Goal: Book appointment/travel/reservation

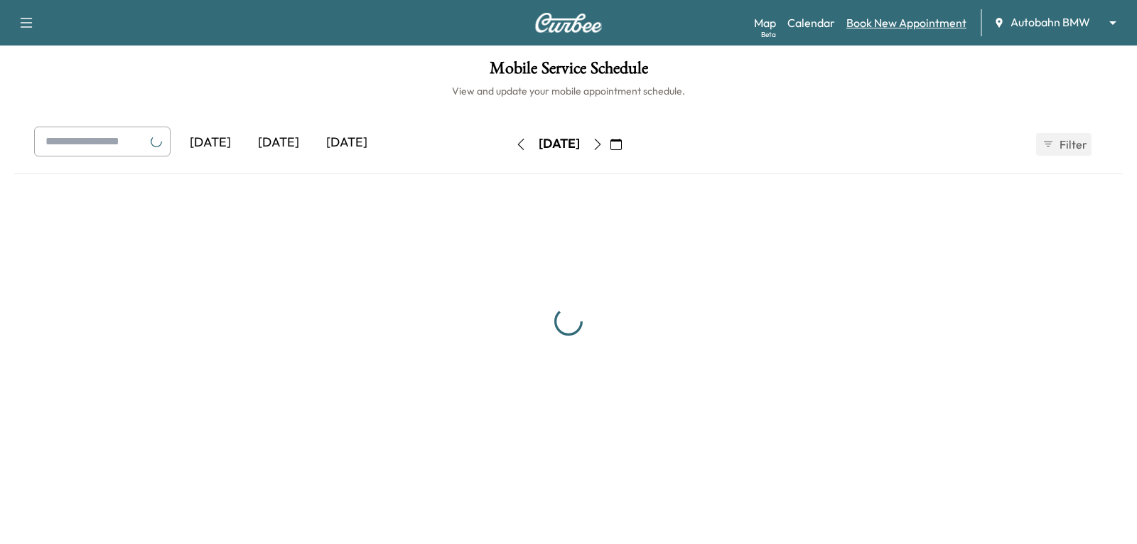
click at [881, 23] on link "Book New Appointment" at bounding box center [907, 22] width 120 height 17
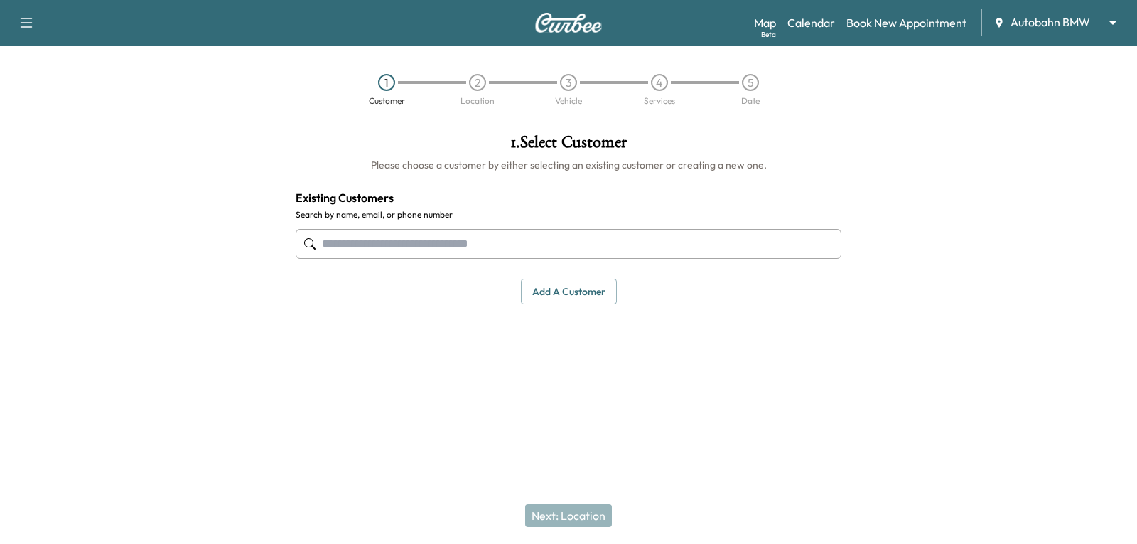
click at [463, 240] on input "text" at bounding box center [569, 244] width 546 height 30
paste input "**********"
drag, startPoint x: 370, startPoint y: 242, endPoint x: 270, endPoint y: 255, distance: 101.1
click at [270, 255] on div "**********" at bounding box center [568, 258] width 1137 height 272
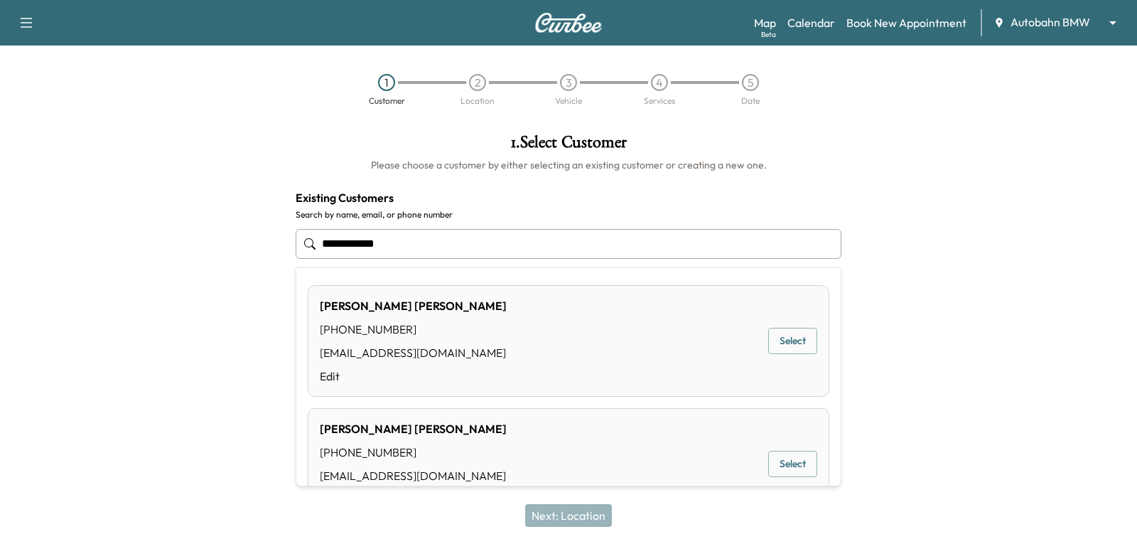
type input "**********"
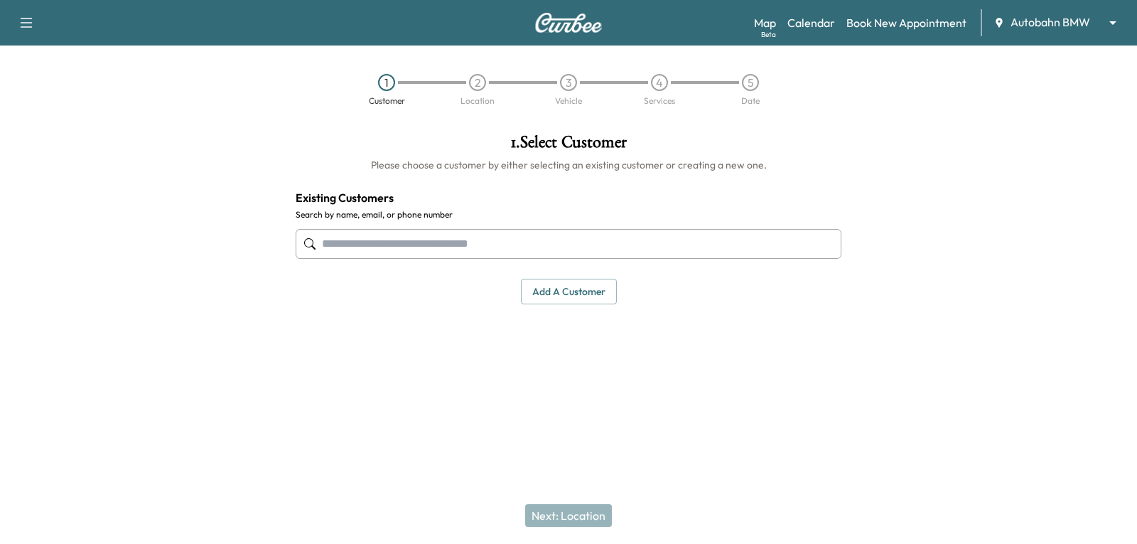
click at [527, 235] on input "text" at bounding box center [569, 244] width 546 height 30
paste input "**********"
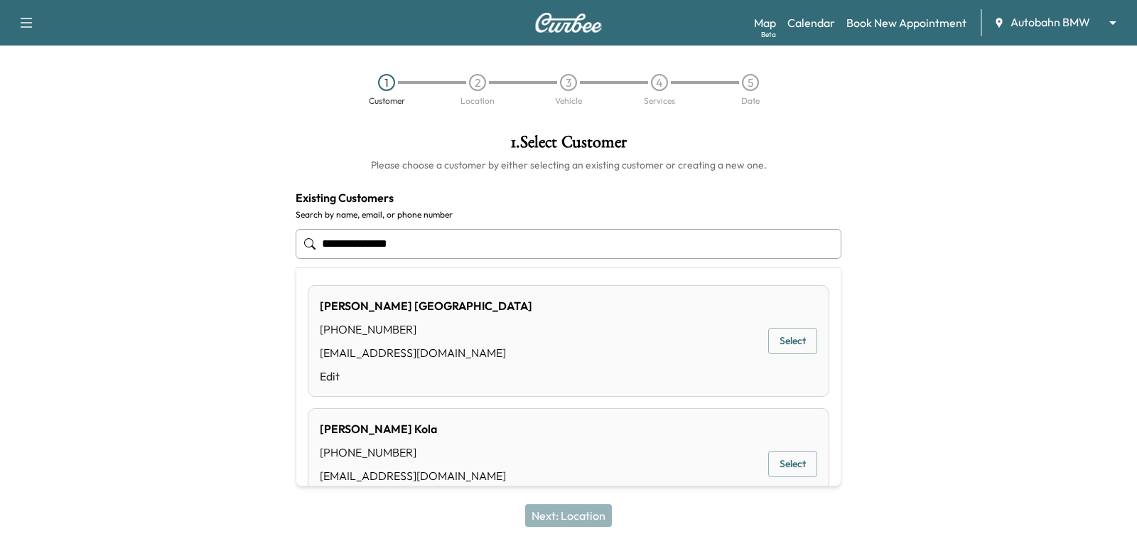
click at [321, 241] on input "**********" at bounding box center [569, 244] width 546 height 30
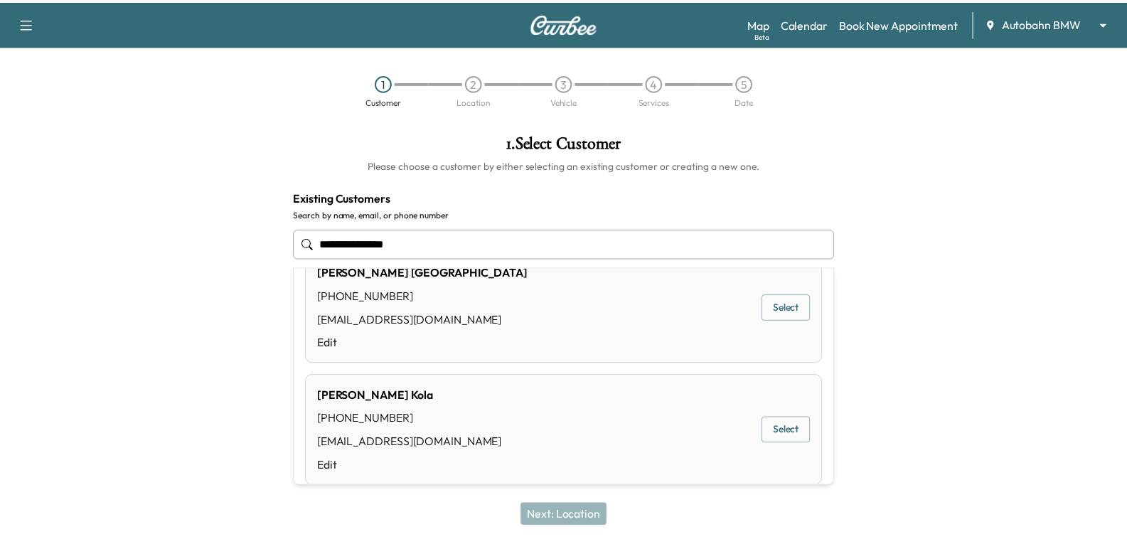
scroll to position [51, 0]
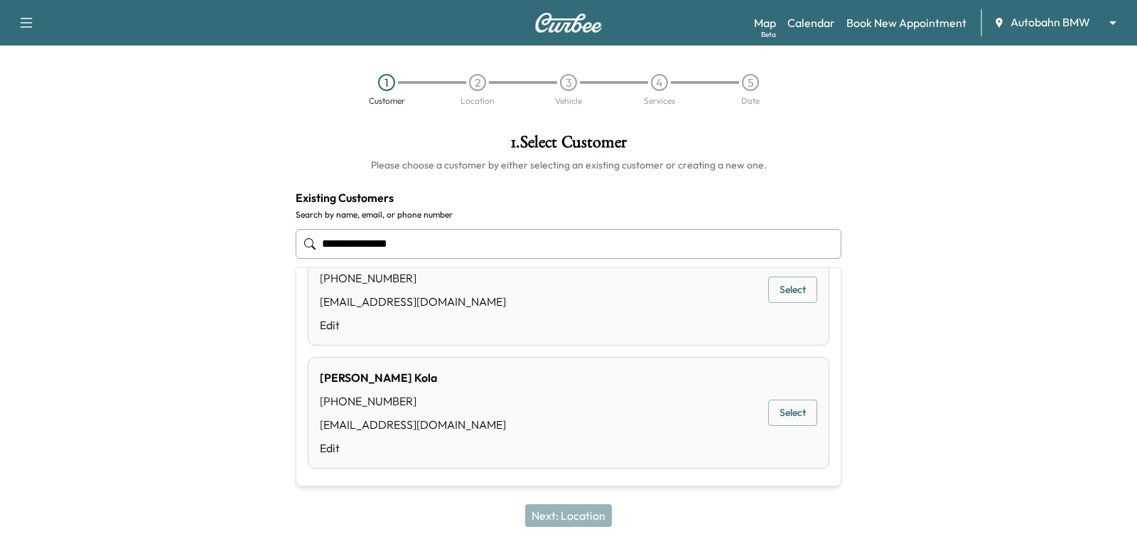
type input "**********"
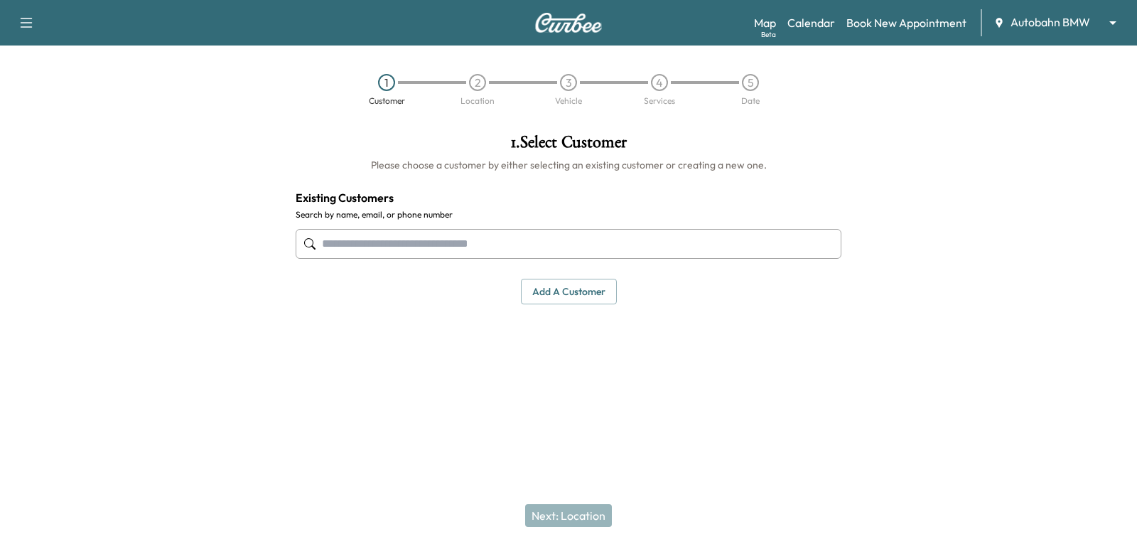
click at [504, 242] on input "text" at bounding box center [569, 244] width 546 height 30
paste input "**********"
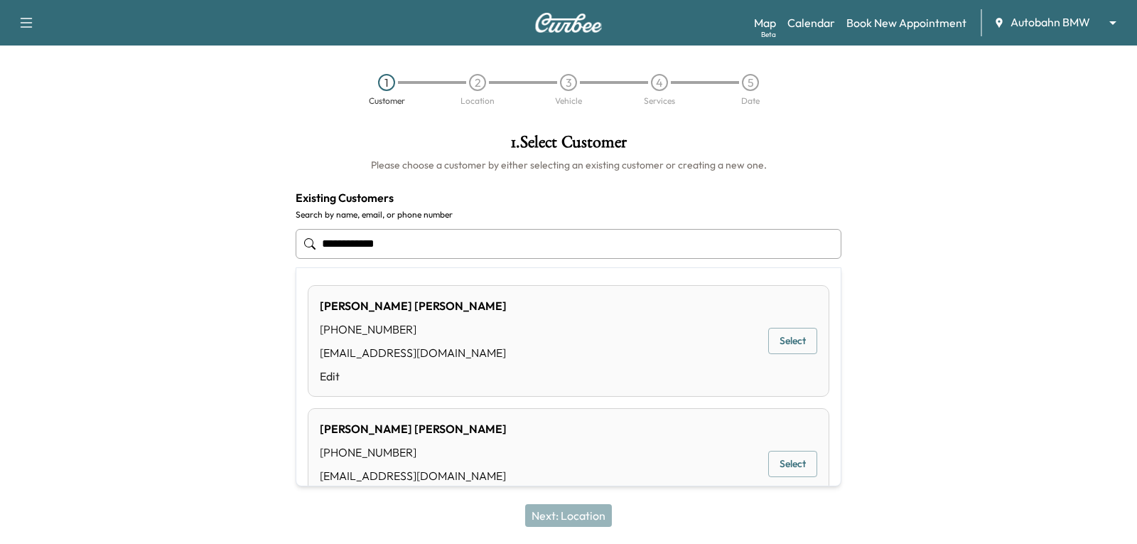
click at [772, 331] on button "Select" at bounding box center [792, 341] width 49 height 26
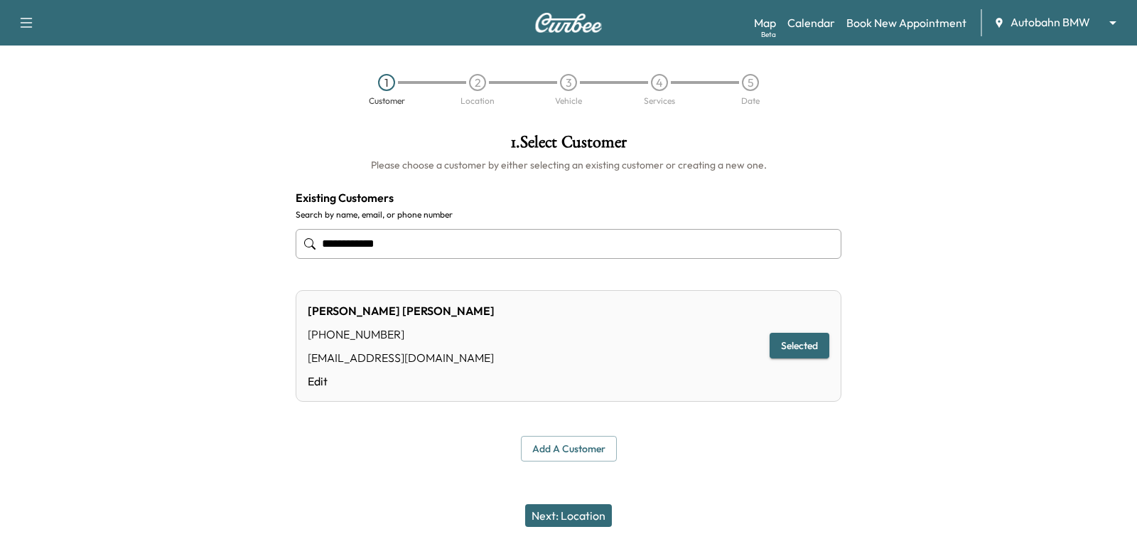
type input "**********"
click at [581, 512] on button "Next: Location" at bounding box center [568, 515] width 87 height 23
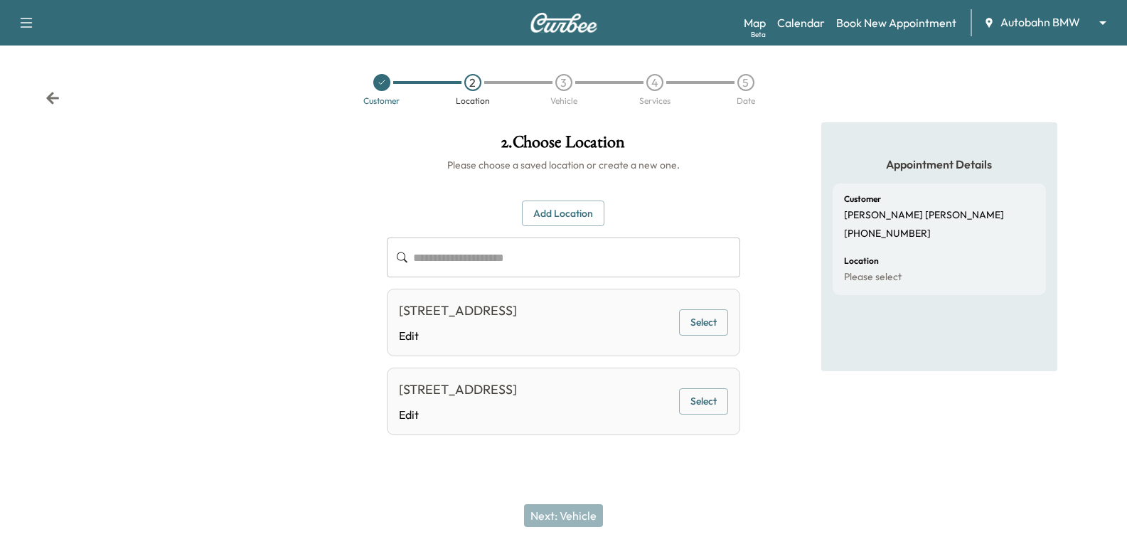
click at [711, 335] on button "Select" at bounding box center [703, 322] width 49 height 26
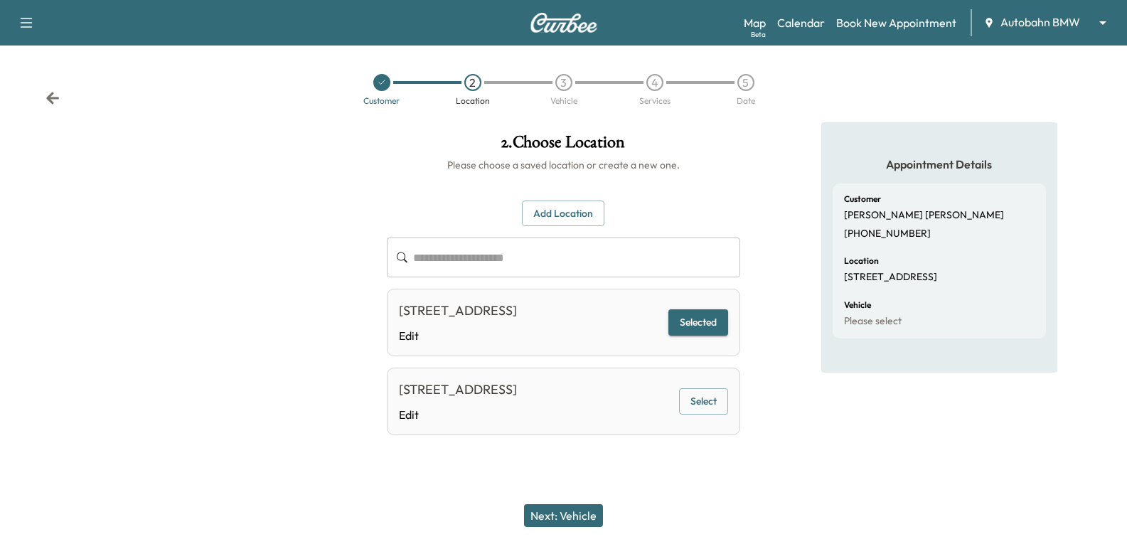
click at [580, 514] on button "Next: Vehicle" at bounding box center [563, 515] width 79 height 23
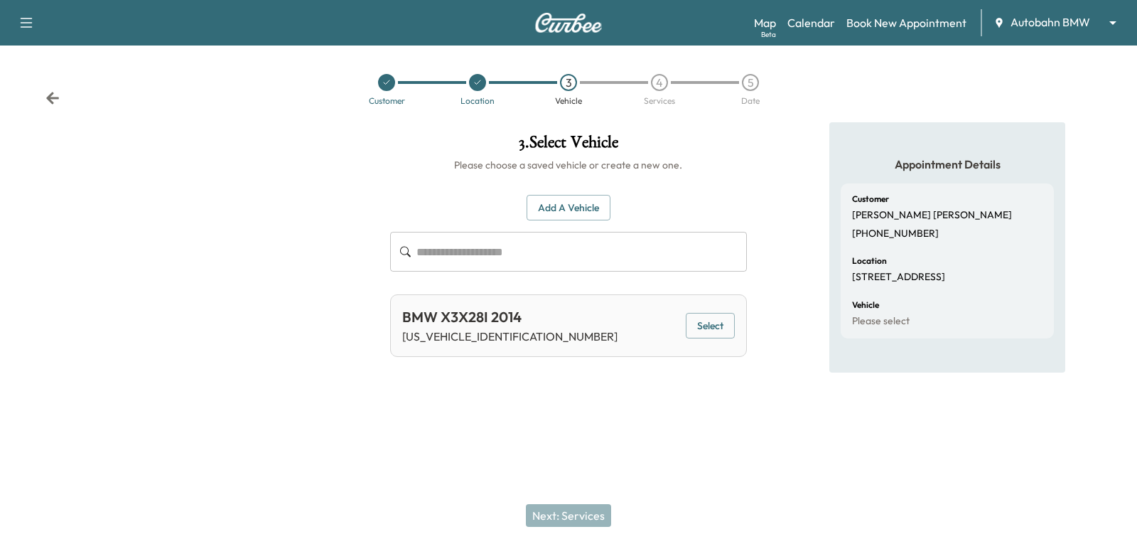
click at [700, 326] on button "Select" at bounding box center [710, 326] width 49 height 26
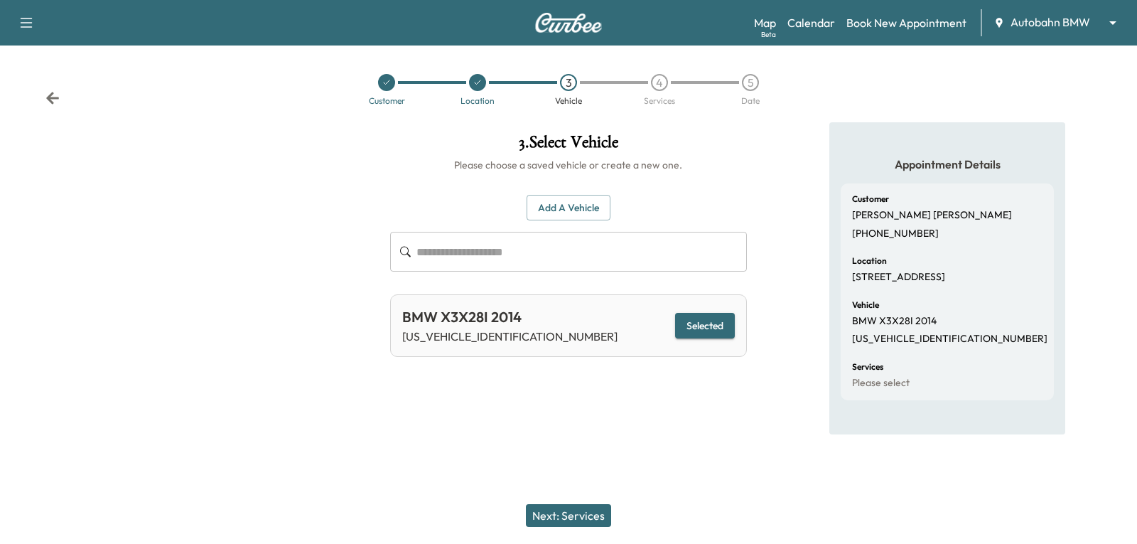
click at [558, 521] on button "Next: Services" at bounding box center [568, 515] width 85 height 23
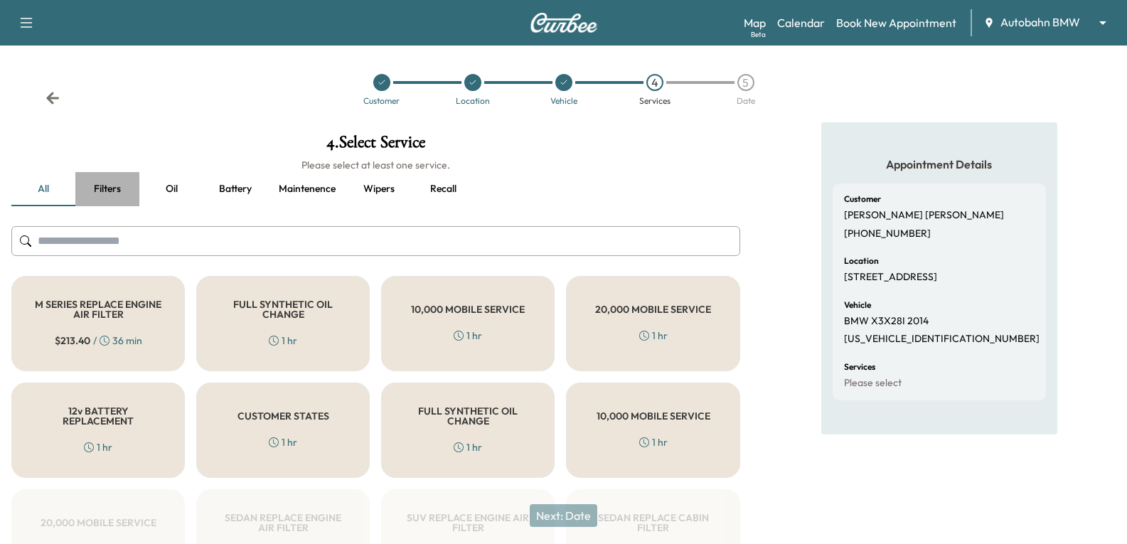
click at [104, 185] on button "Filters" at bounding box center [107, 189] width 64 height 34
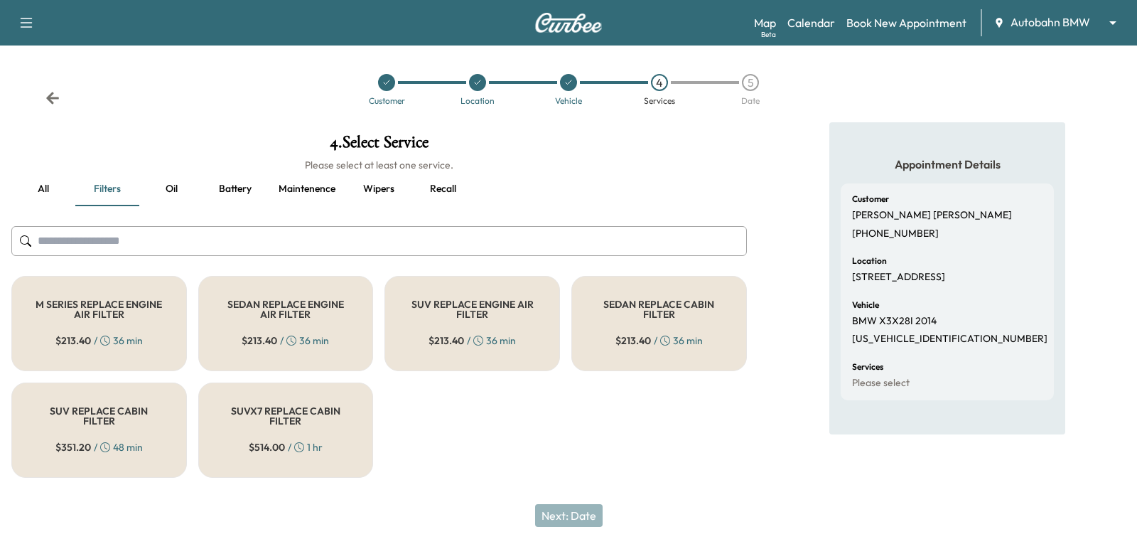
click at [426, 191] on button "Recall" at bounding box center [443, 189] width 64 height 34
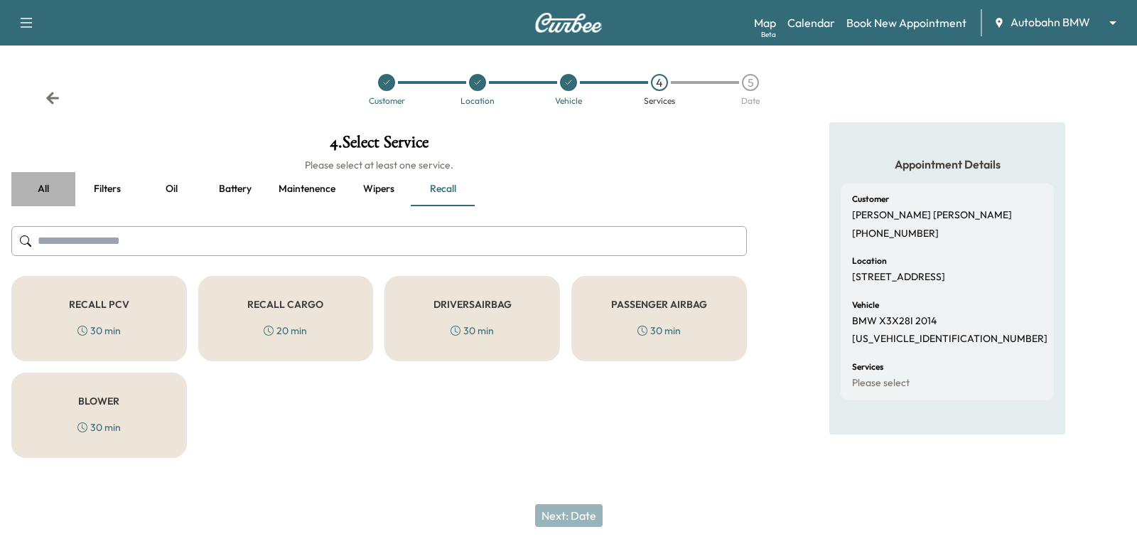
click at [55, 183] on button "all" at bounding box center [43, 189] width 64 height 34
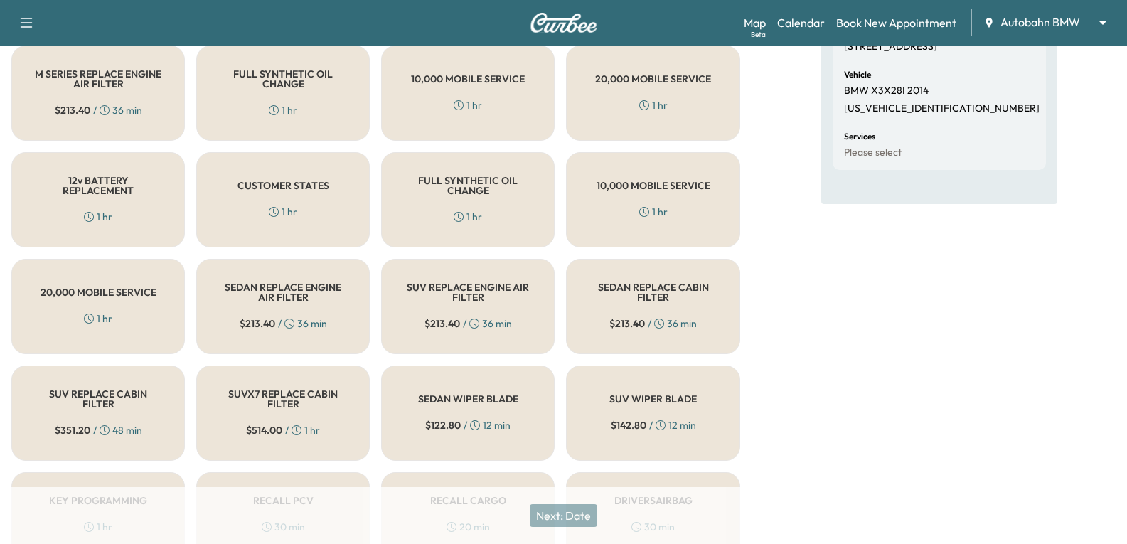
scroll to position [255, 0]
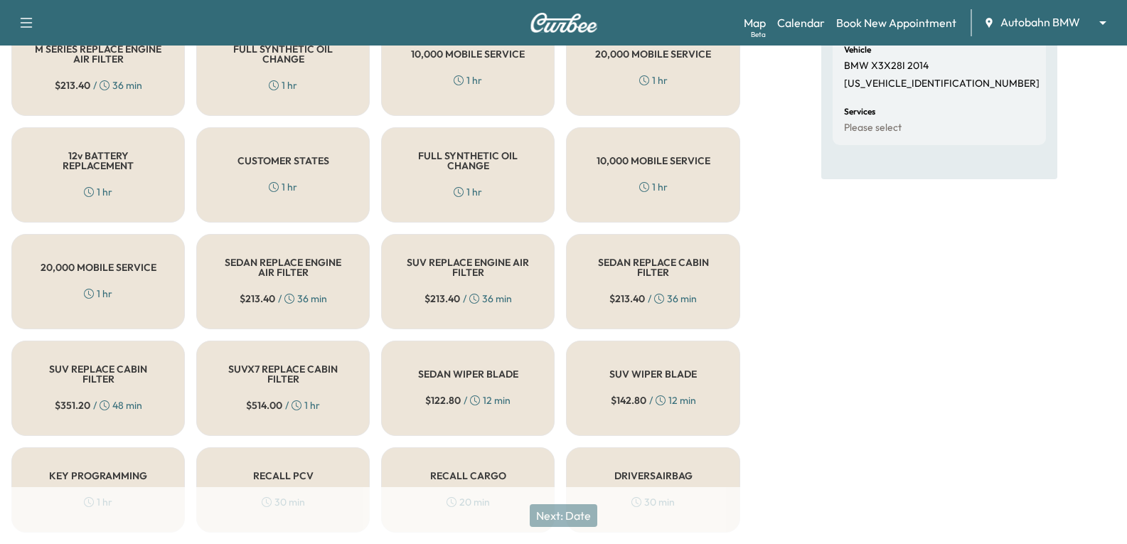
click at [297, 178] on div "CUSTOMER STATES 1 hr" at bounding box center [282, 174] width 173 height 95
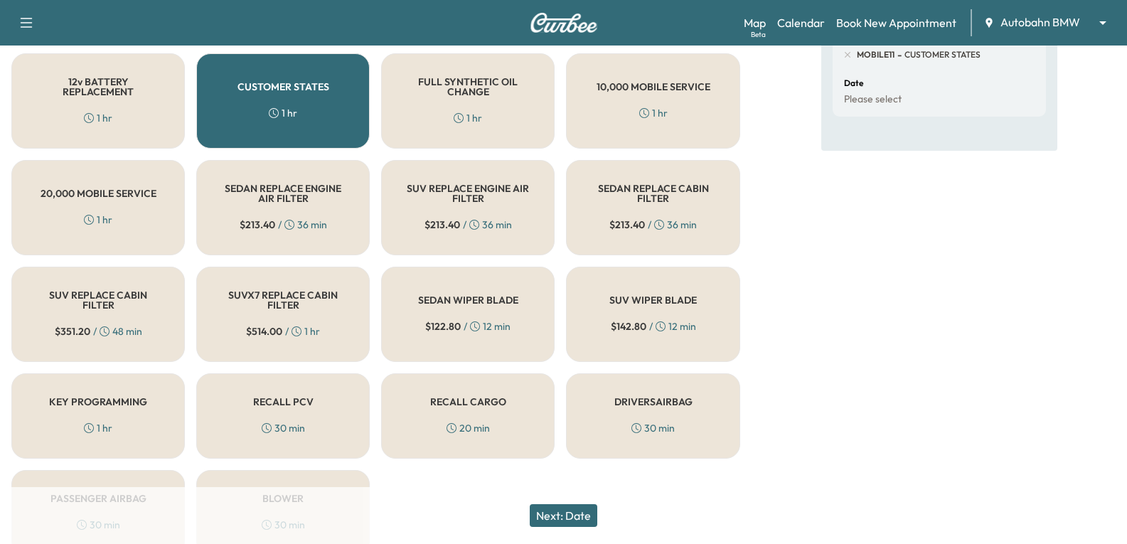
scroll to position [397, 0]
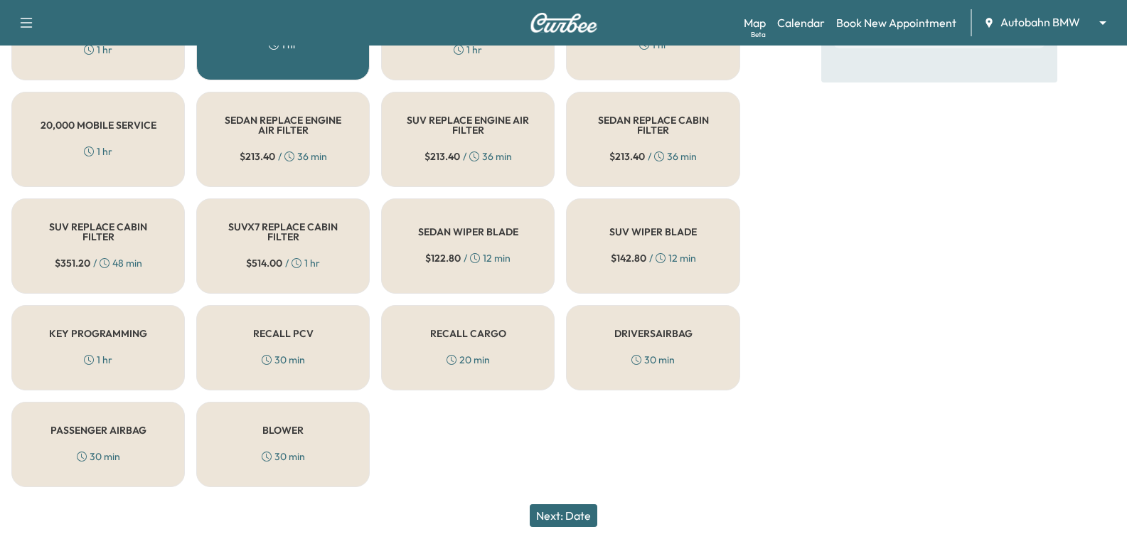
click at [557, 516] on button "Next: Date" at bounding box center [564, 515] width 68 height 23
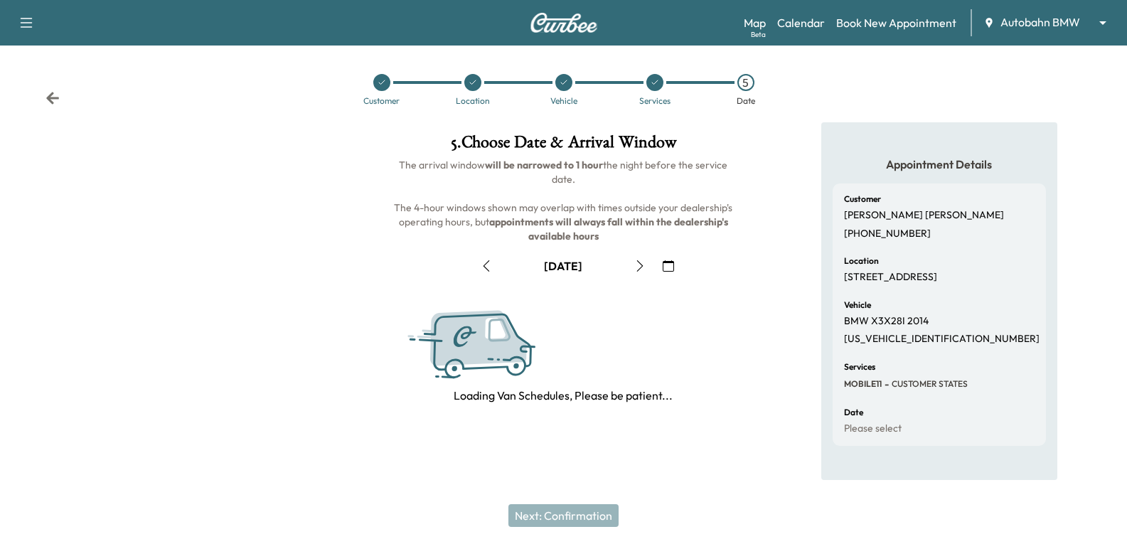
scroll to position [0, 0]
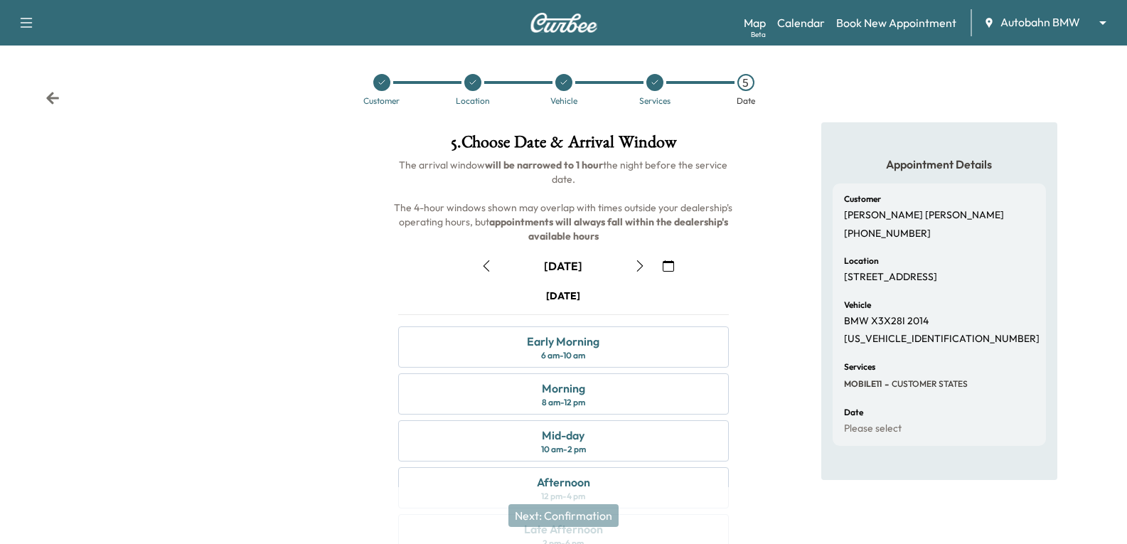
click at [665, 262] on icon "button" at bounding box center [667, 265] width 11 height 11
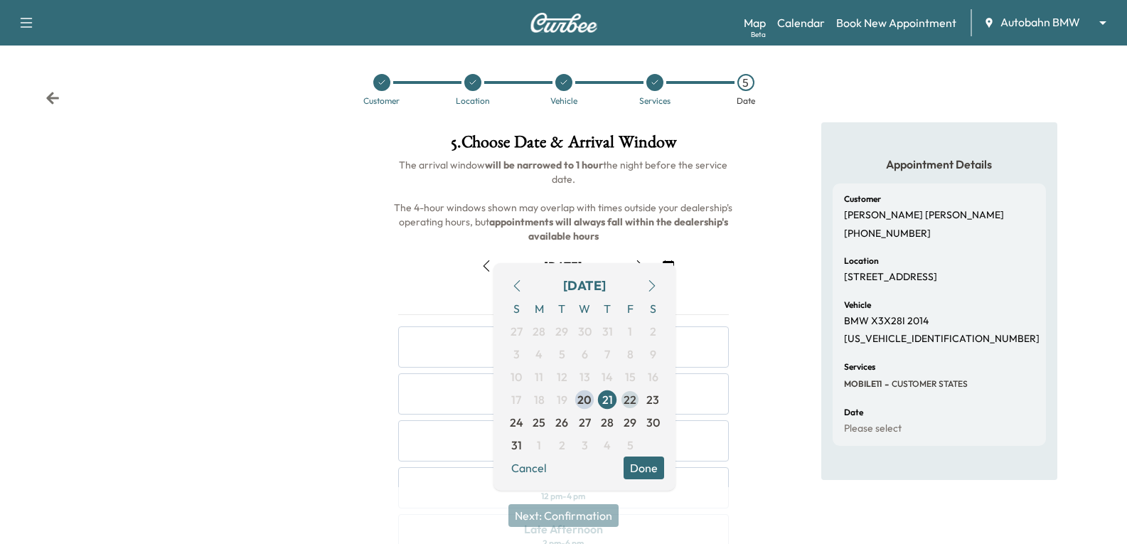
click at [636, 401] on span "22" at bounding box center [629, 399] width 23 height 23
click at [645, 461] on button "Done" at bounding box center [643, 467] width 41 height 23
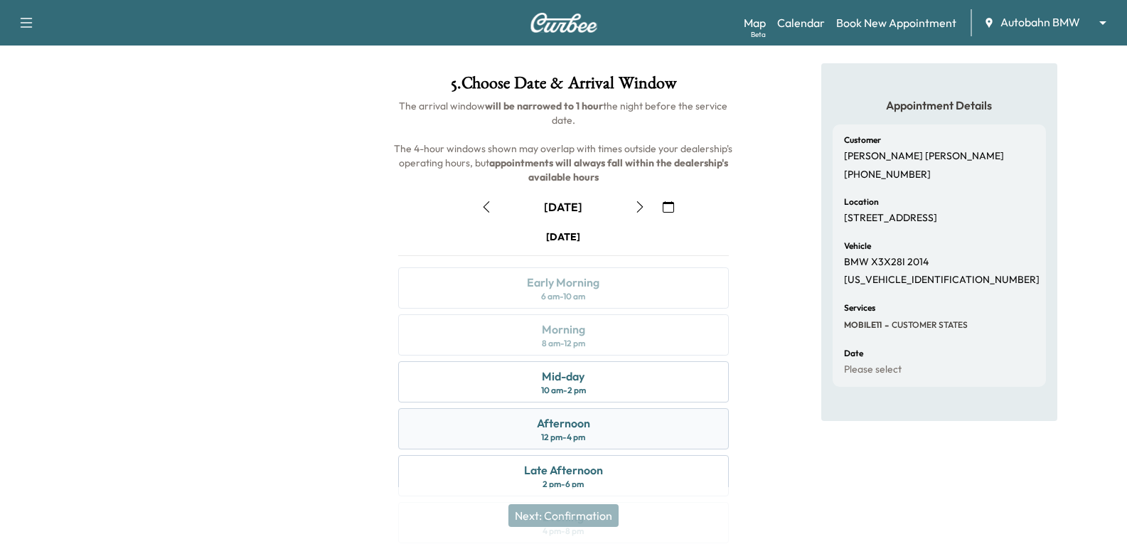
scroll to position [168, 0]
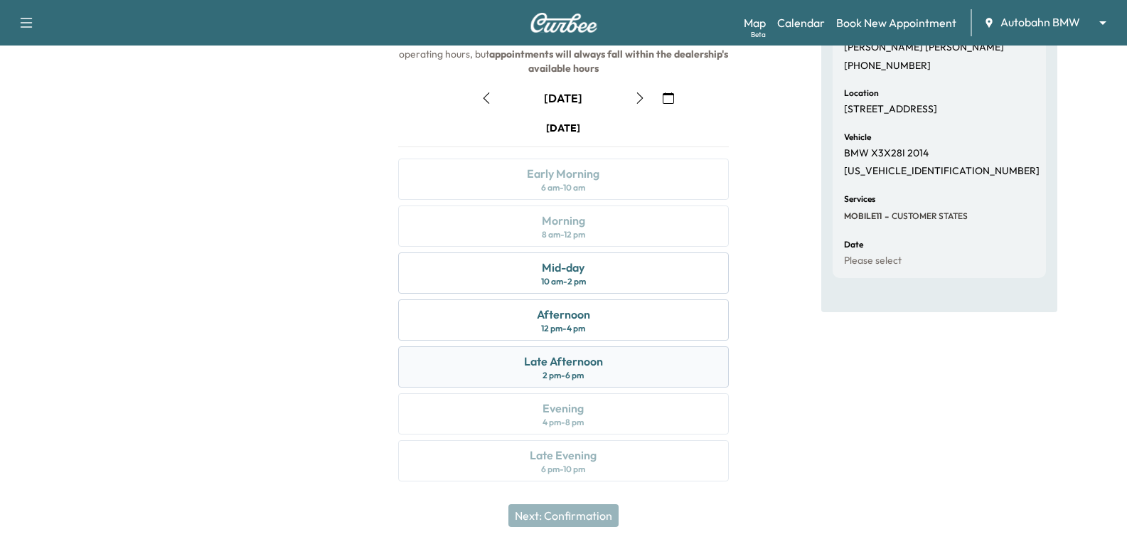
click at [546, 363] on div "Late Afternoon" at bounding box center [563, 361] width 79 height 17
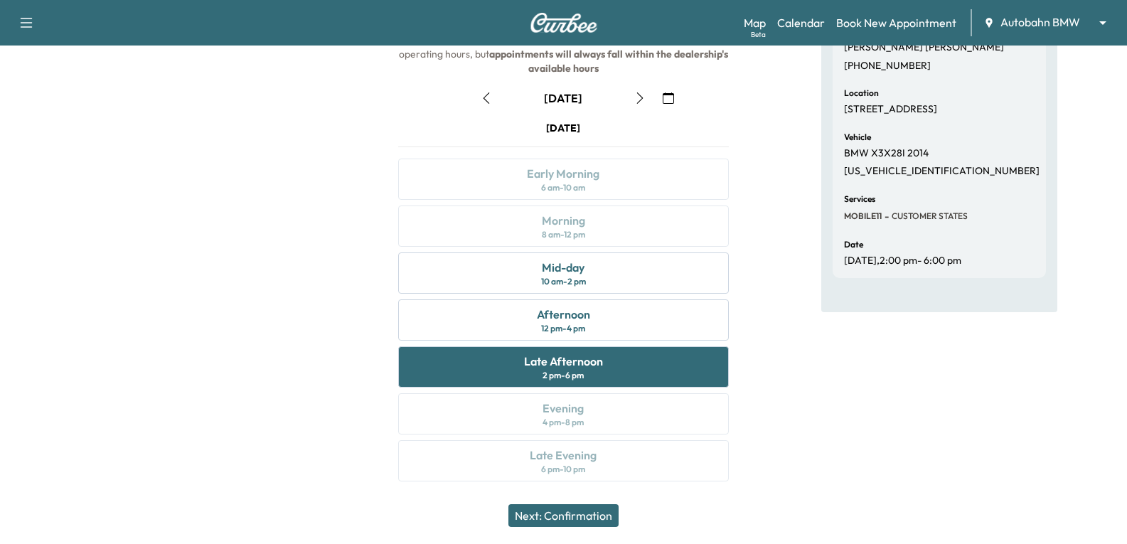
click at [547, 515] on button "Next: Confirmation" at bounding box center [563, 515] width 110 height 23
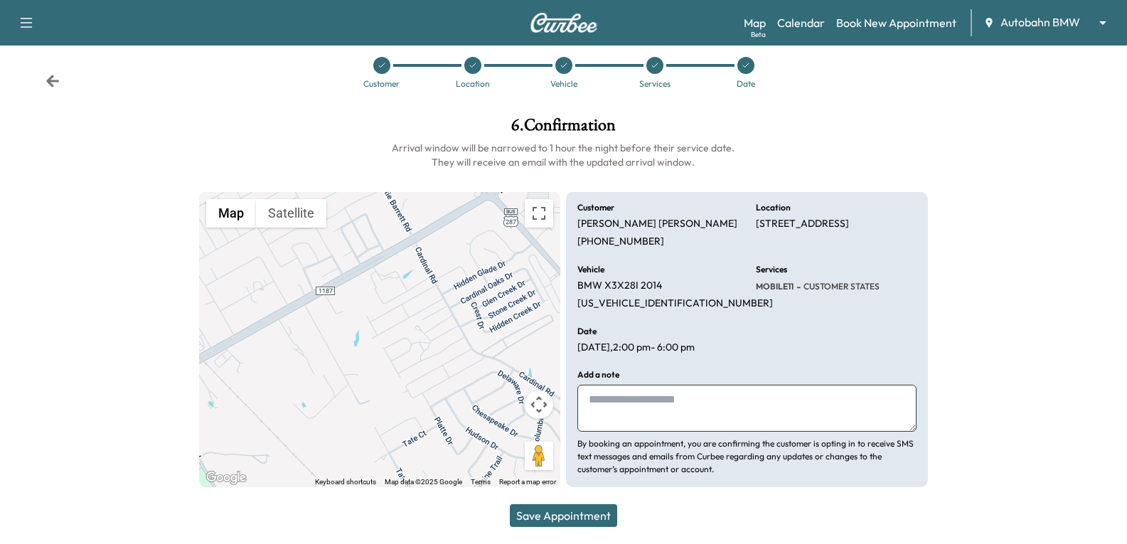
click at [597, 399] on textarea at bounding box center [746, 408] width 338 height 47
click at [610, 393] on textarea at bounding box center [746, 408] width 338 height 47
paste textarea "**********"
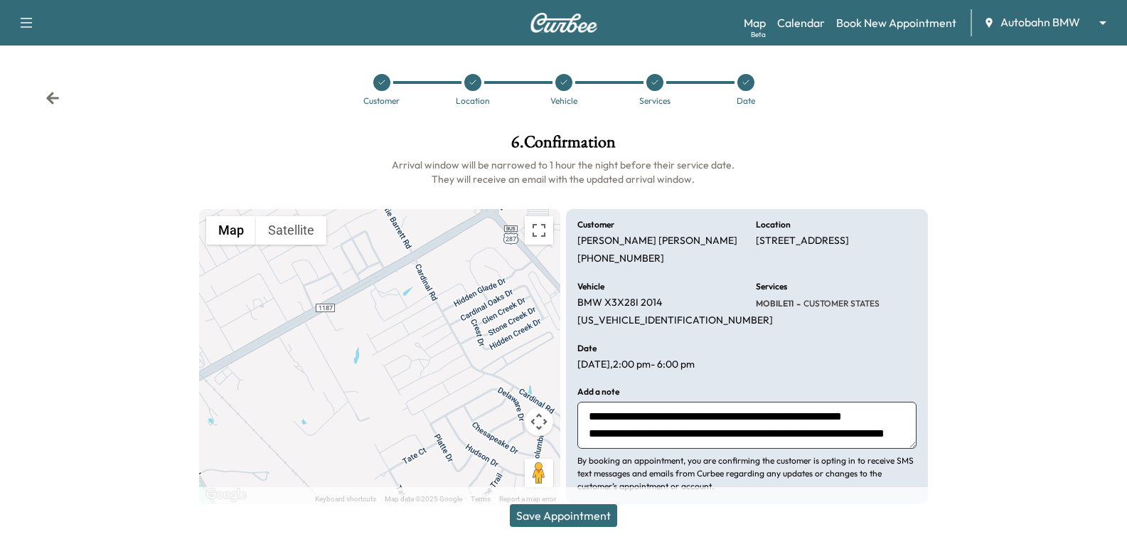
type textarea "**********"
click at [585, 508] on button "Save Appointment" at bounding box center [563, 515] width 107 height 23
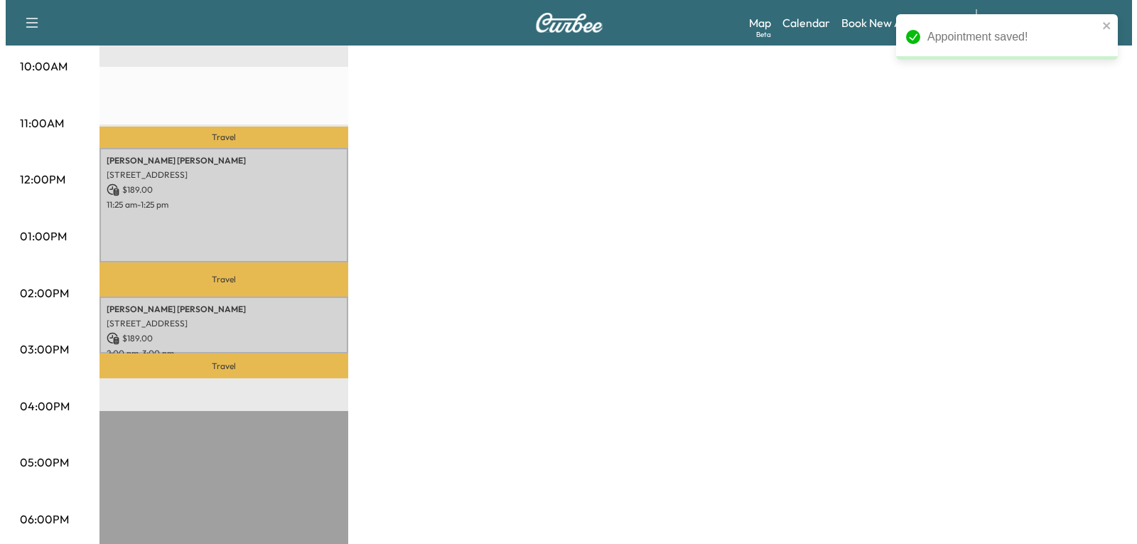
scroll to position [498, 0]
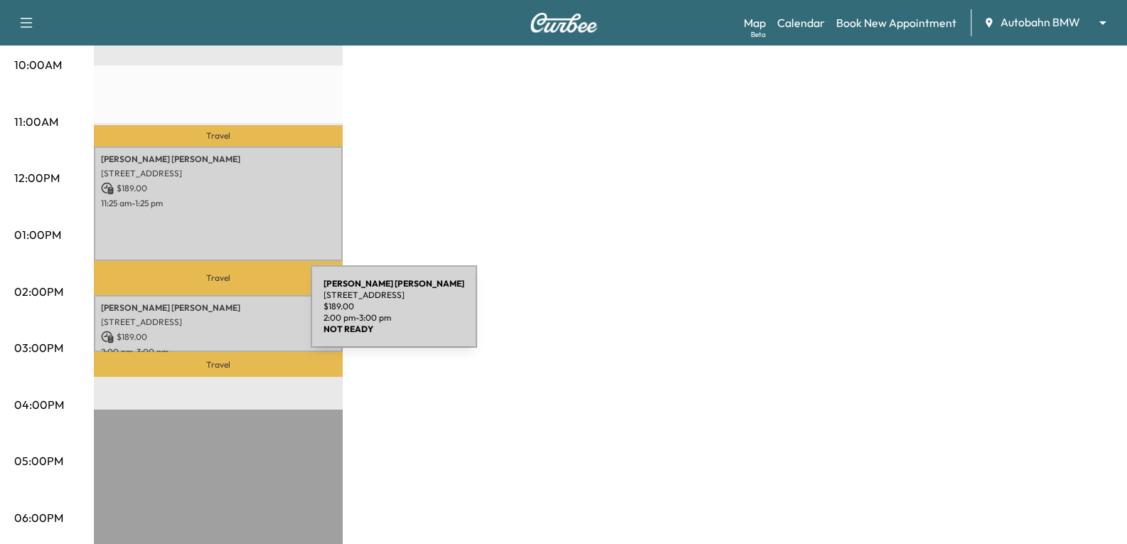
click at [204, 316] on p "[STREET_ADDRESS]" at bounding box center [218, 321] width 235 height 11
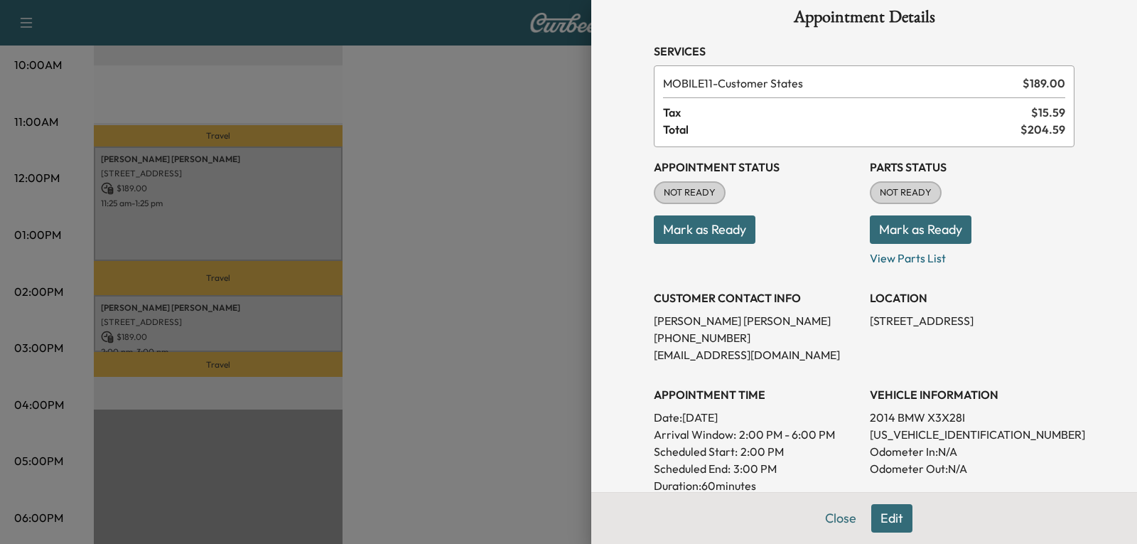
scroll to position [21, 0]
click at [875, 522] on button "Edit" at bounding box center [891, 518] width 41 height 28
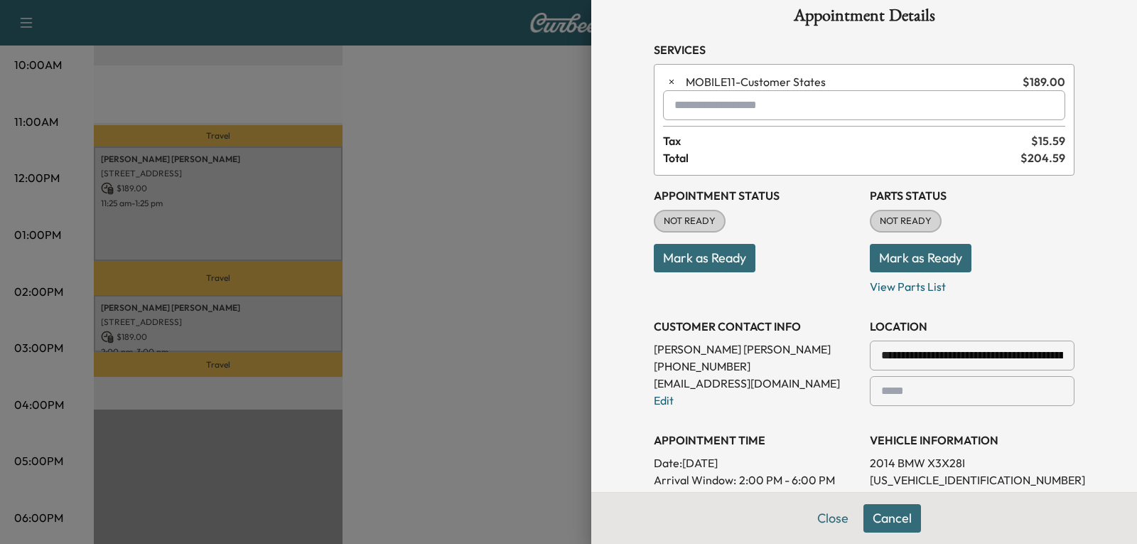
click at [745, 109] on input "text" at bounding box center [864, 105] width 402 height 30
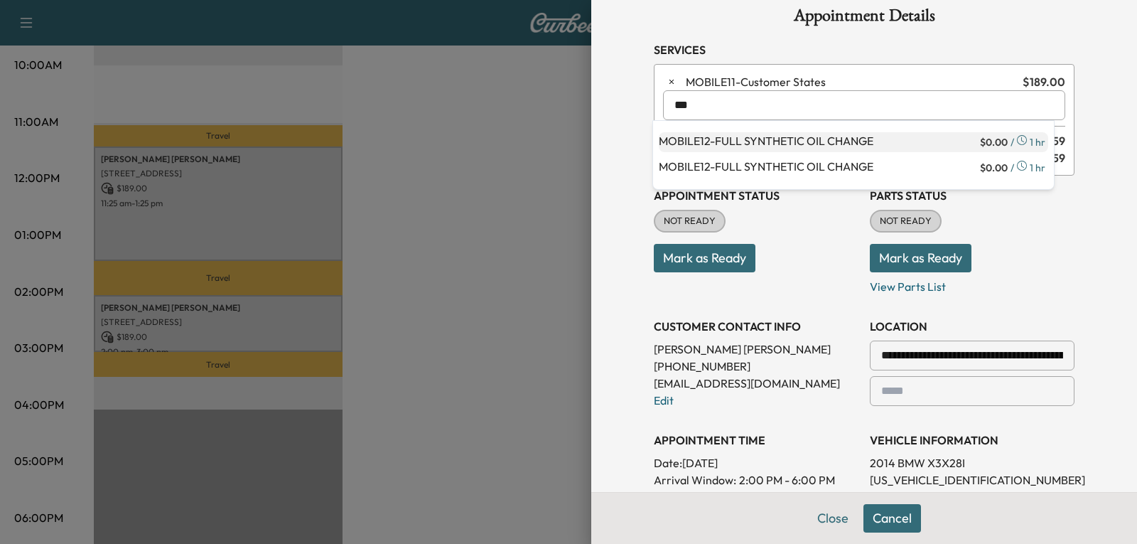
click at [739, 141] on p "MOBILE12 - FULL SYNTHETIC OIL CHANGE" at bounding box center [818, 142] width 318 height 20
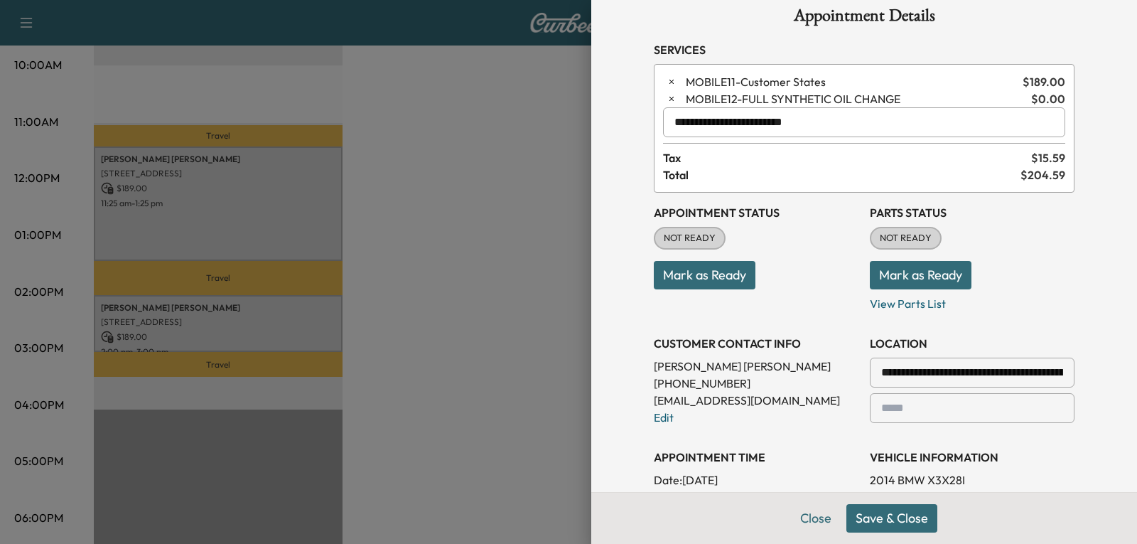
type input "**********"
click at [918, 528] on button "Save & Close" at bounding box center [892, 518] width 91 height 28
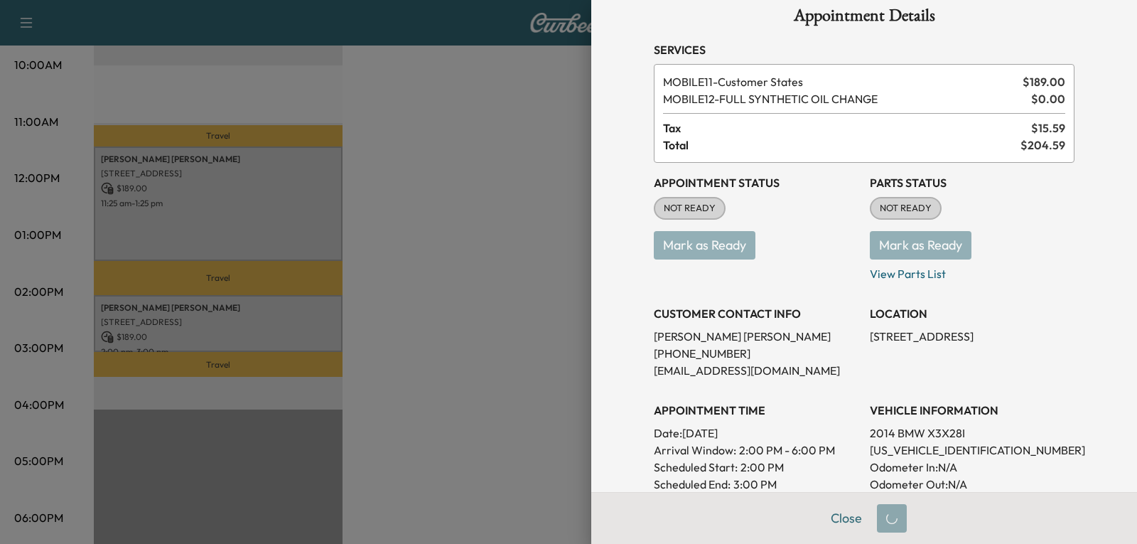
scroll to position [0, 0]
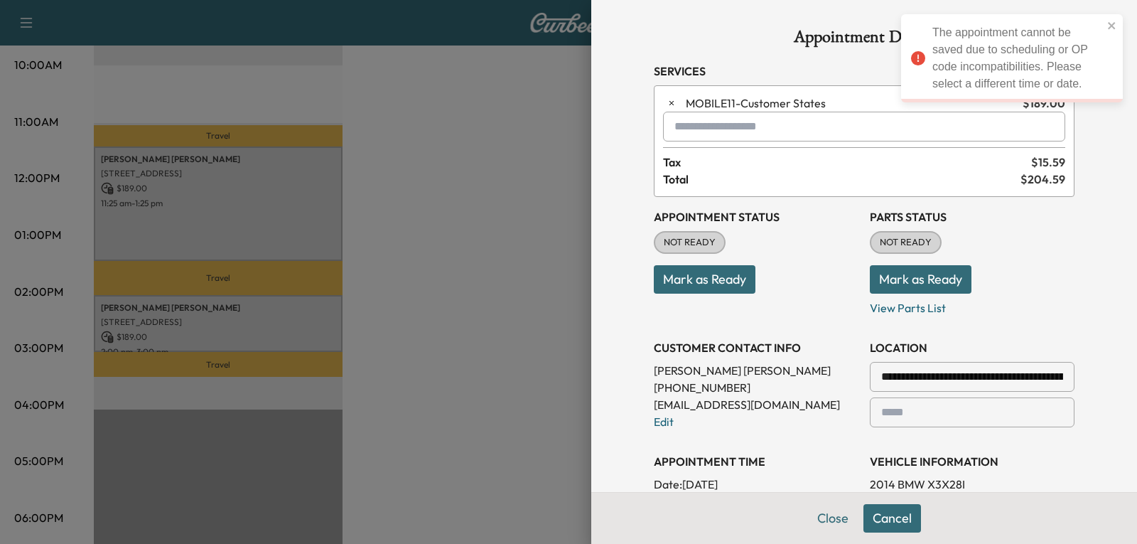
click at [767, 136] on input "text" at bounding box center [864, 127] width 402 height 30
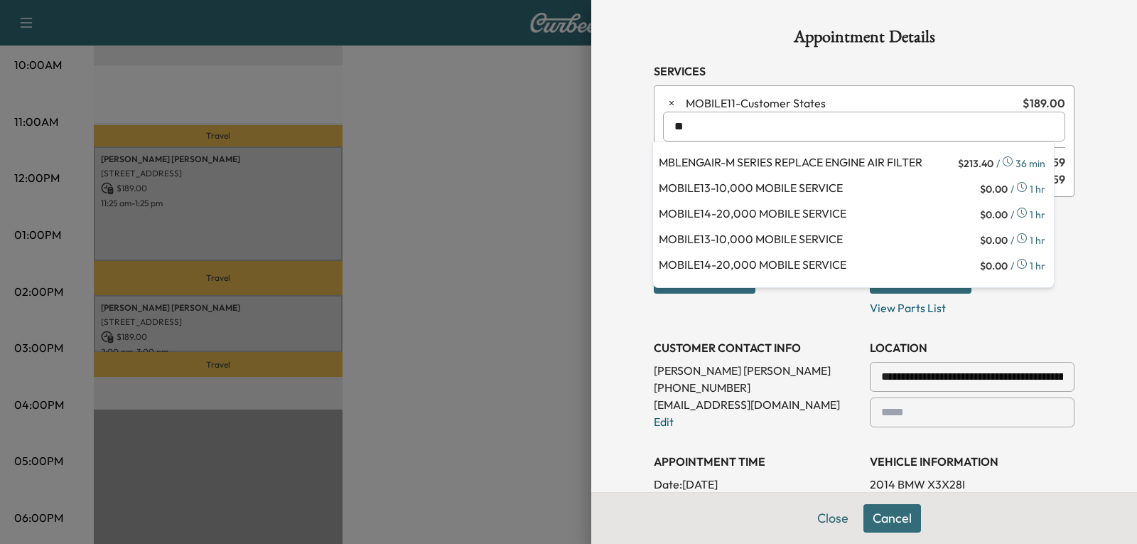
type input "*"
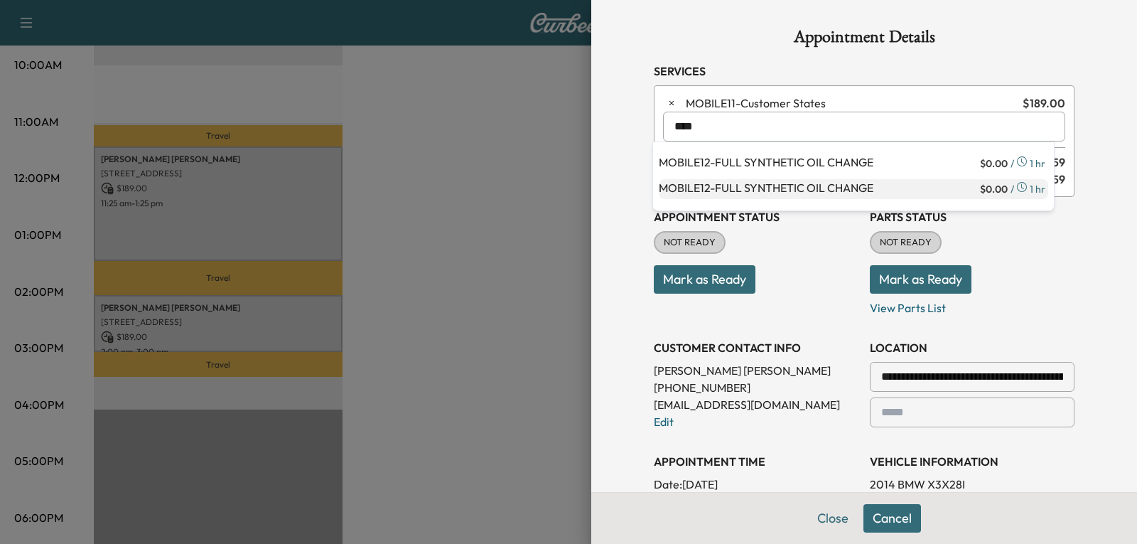
click at [765, 197] on p "MOBILE12 - FULL SYNTHETIC OIL CHANGE" at bounding box center [818, 189] width 318 height 20
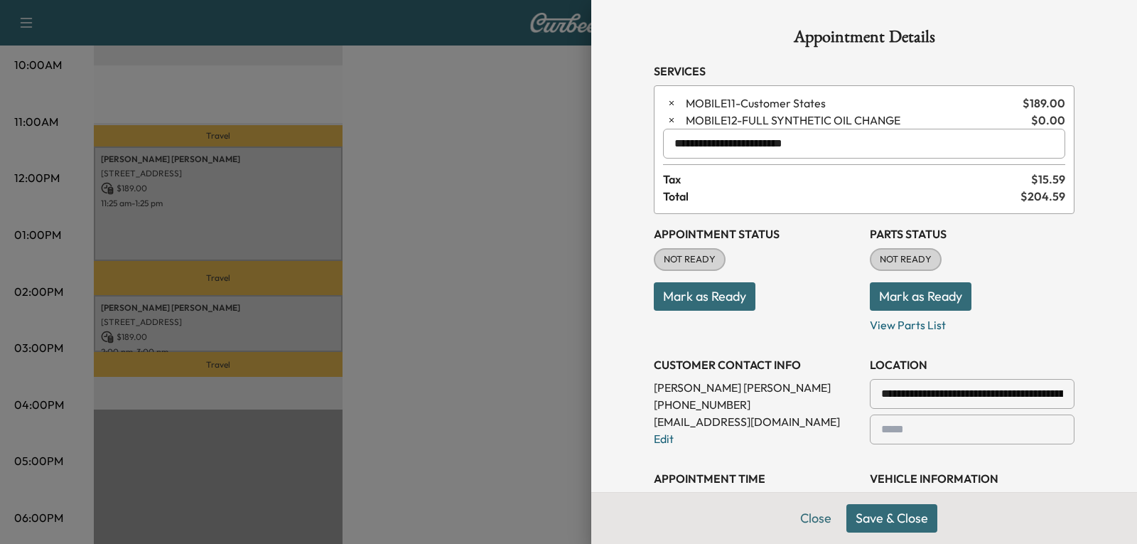
type input "**********"
click at [865, 515] on button "Save & Close" at bounding box center [892, 518] width 91 height 28
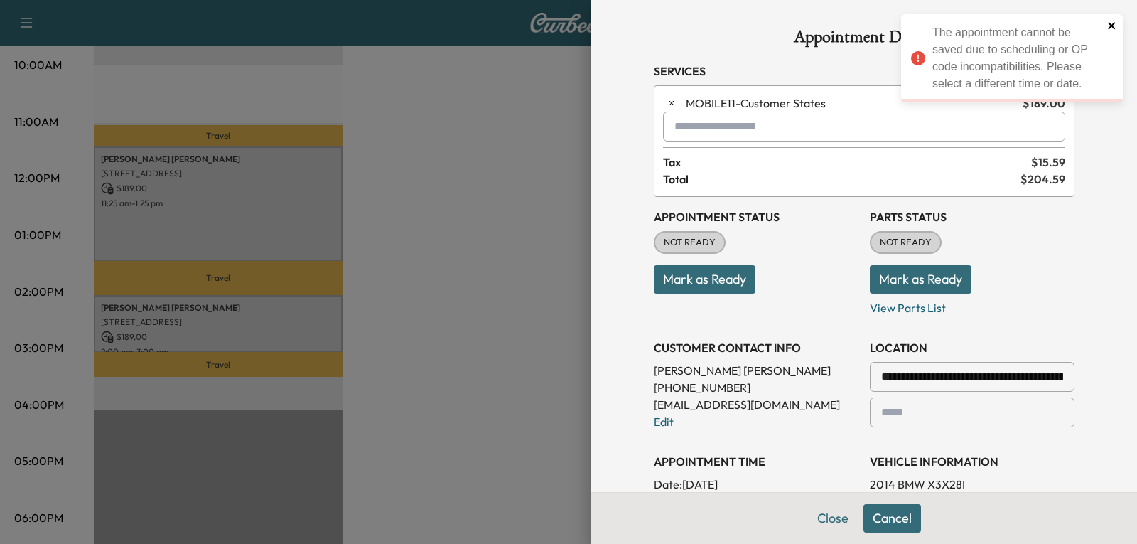
click at [1112, 20] on icon "close" at bounding box center [1112, 25] width 10 height 11
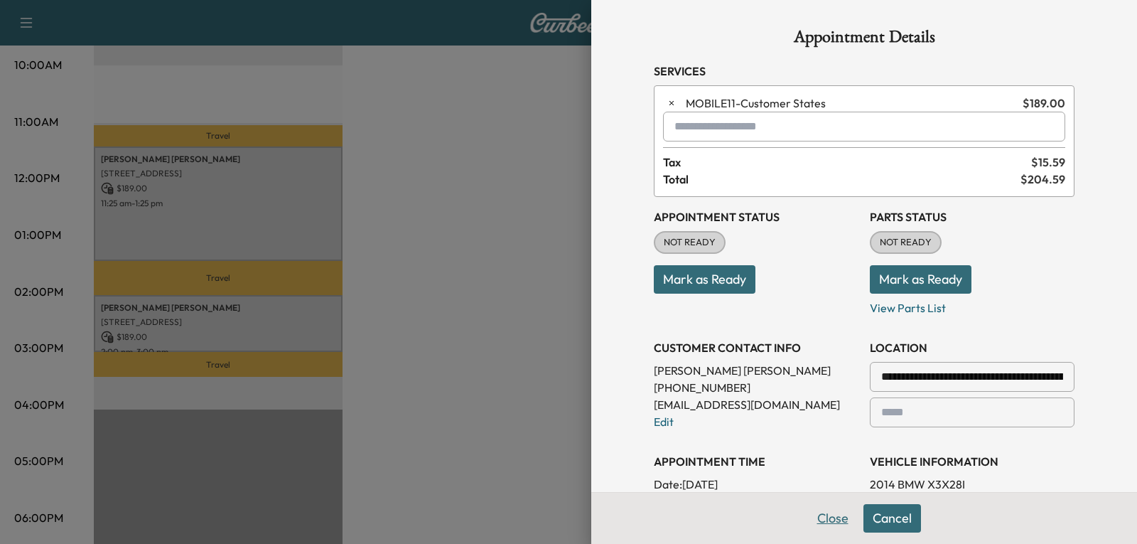
click at [837, 525] on button "Close" at bounding box center [833, 518] width 50 height 28
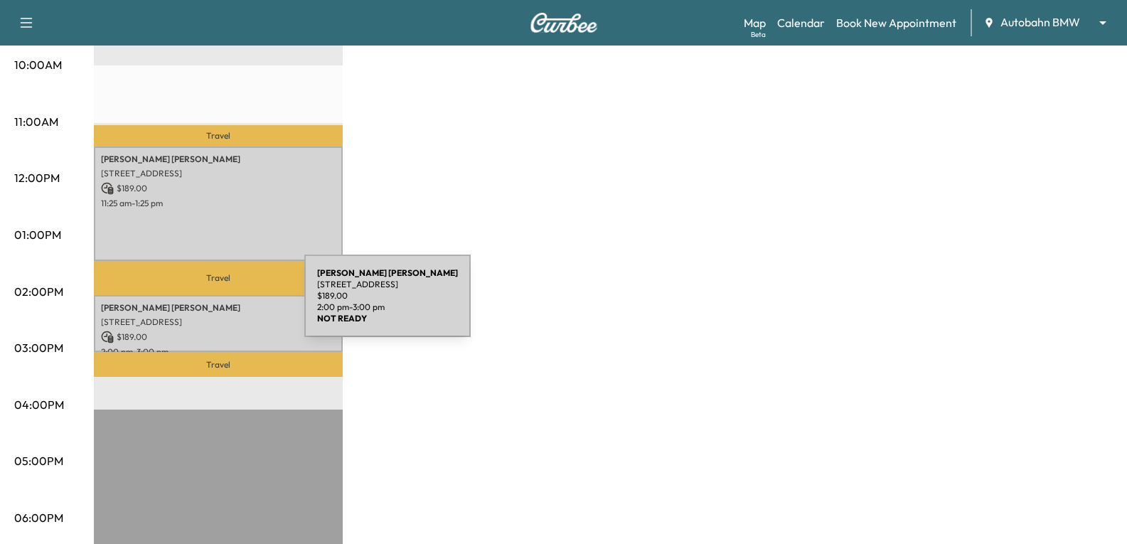
click at [198, 304] on p "[PERSON_NAME]" at bounding box center [218, 307] width 235 height 11
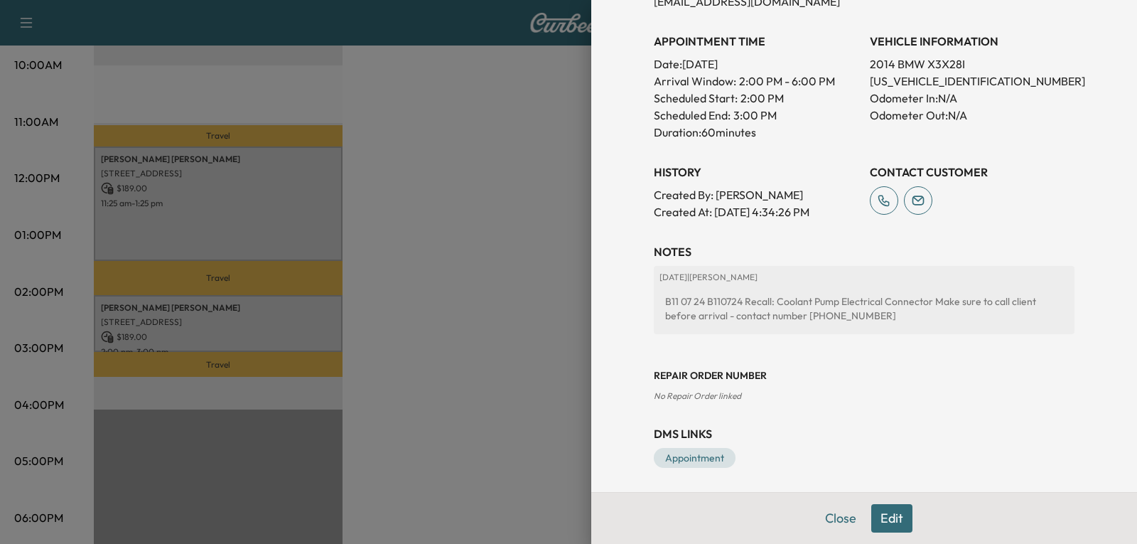
scroll to position [377, 0]
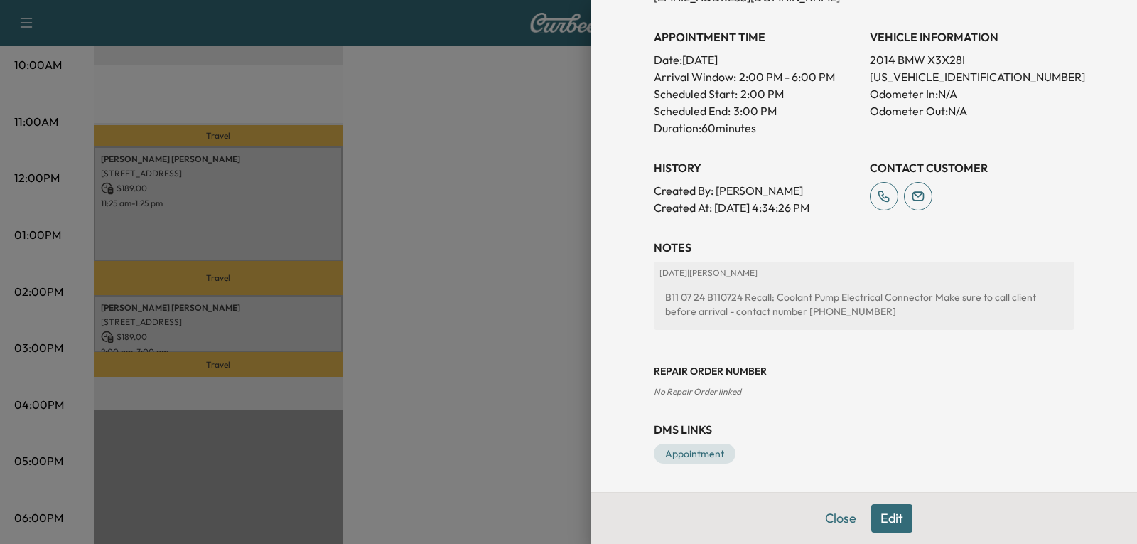
click at [871, 524] on button "Edit" at bounding box center [891, 518] width 41 height 28
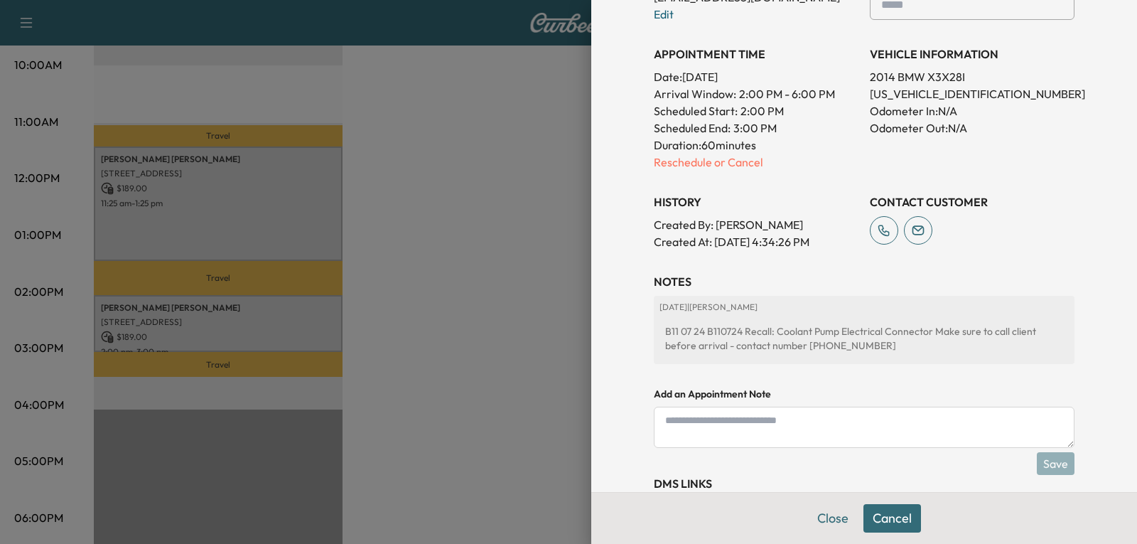
click at [773, 421] on textarea at bounding box center [864, 427] width 421 height 41
type textarea "*"
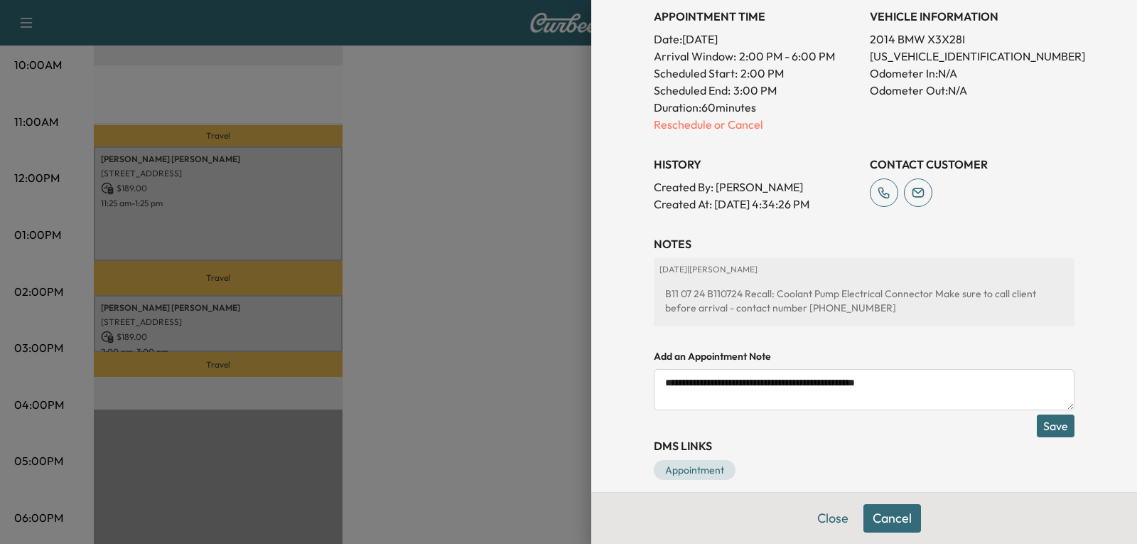
scroll to position [461, 0]
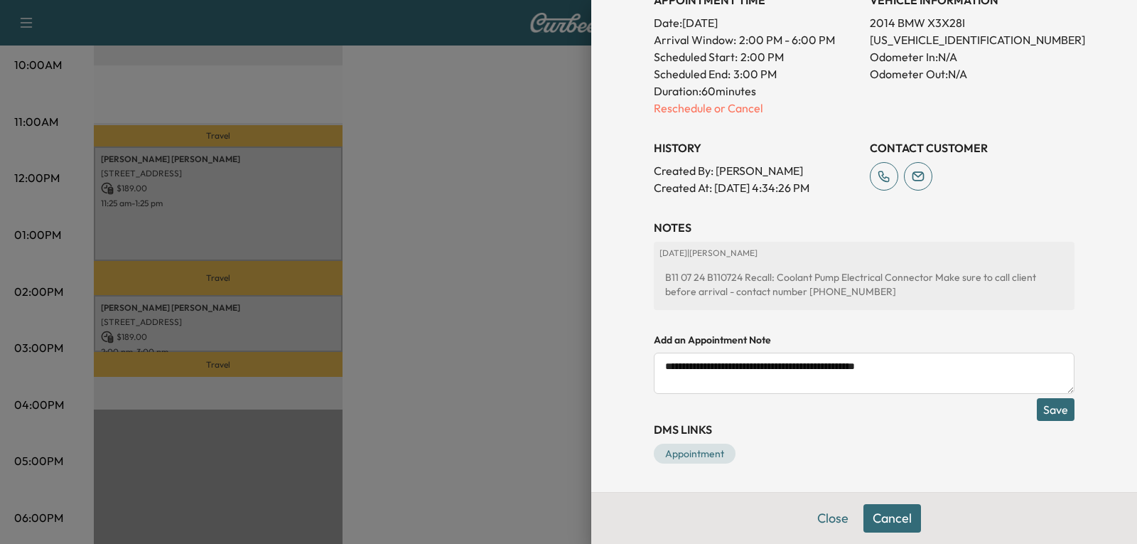
type textarea "**********"
click at [1050, 408] on button "Save" at bounding box center [1056, 409] width 38 height 23
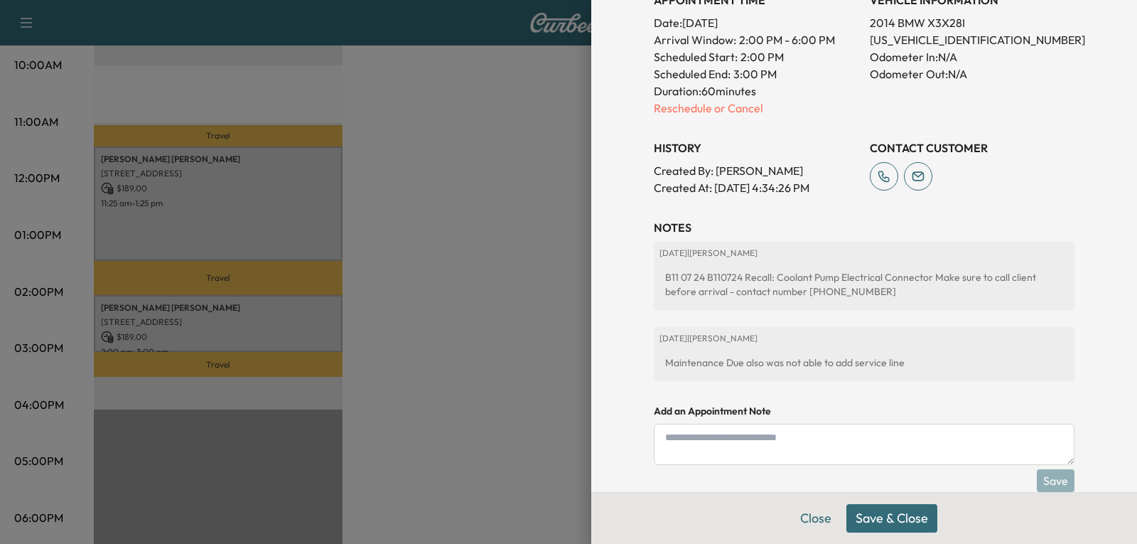
click at [890, 514] on button "Save & Close" at bounding box center [892, 518] width 91 height 28
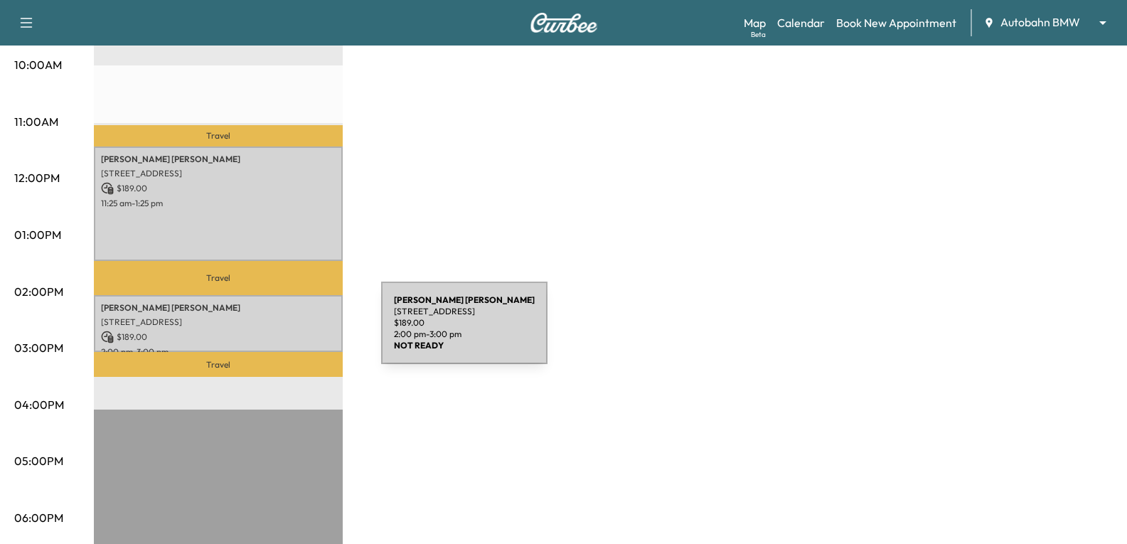
click at [274, 331] on p "$ 189.00" at bounding box center [218, 337] width 235 height 13
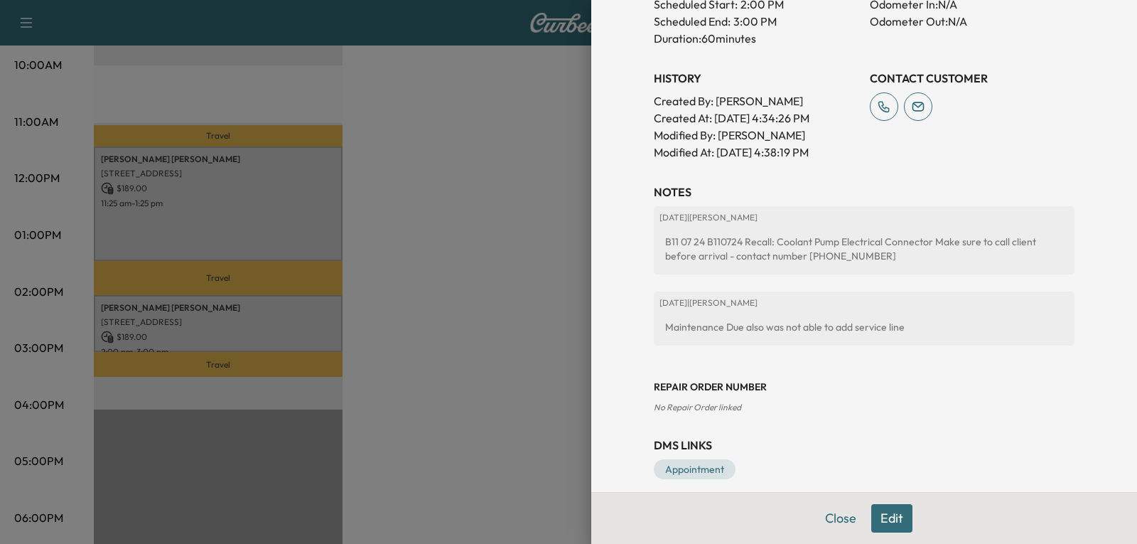
scroll to position [483, 0]
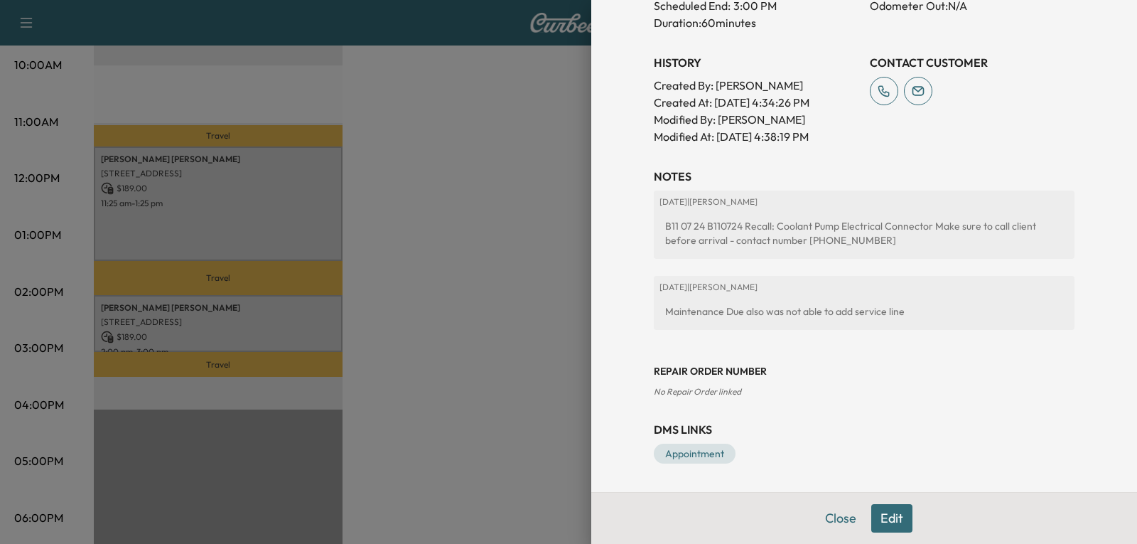
click at [551, 196] on div at bounding box center [568, 272] width 1137 height 544
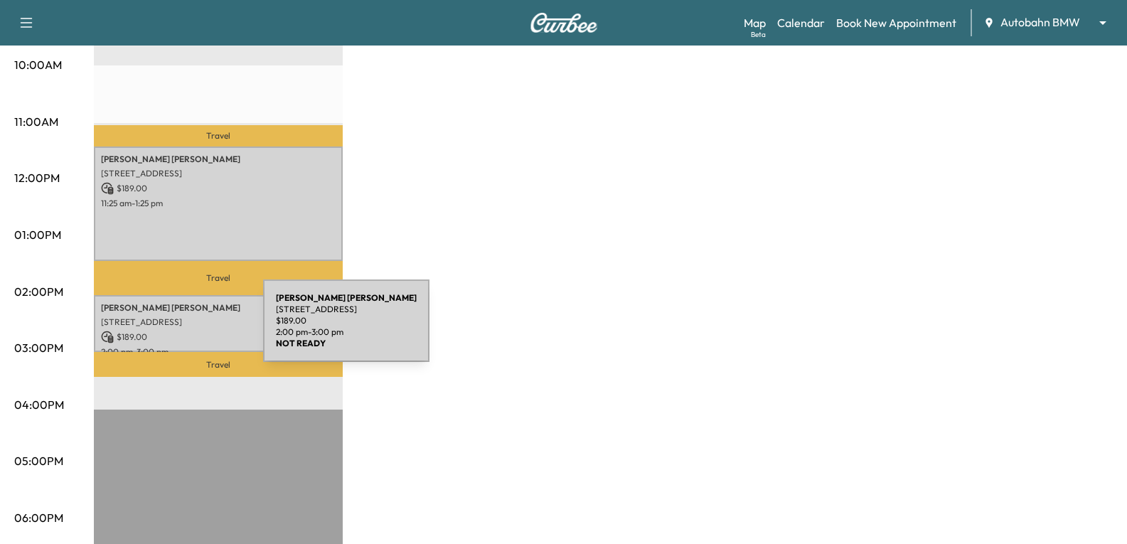
click at [155, 331] on p "$ 189.00" at bounding box center [218, 337] width 235 height 13
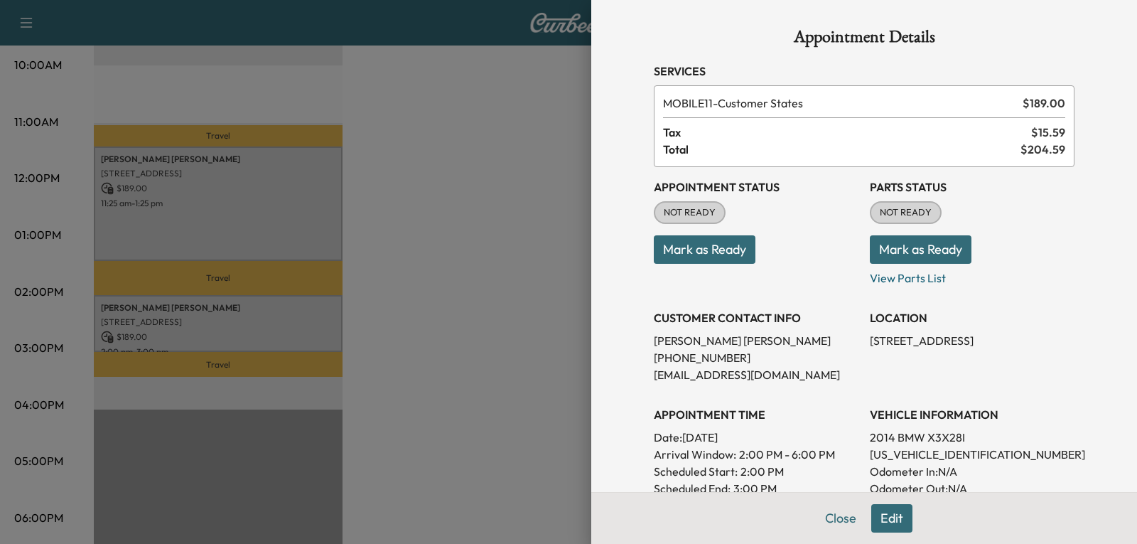
scroll to position [213, 0]
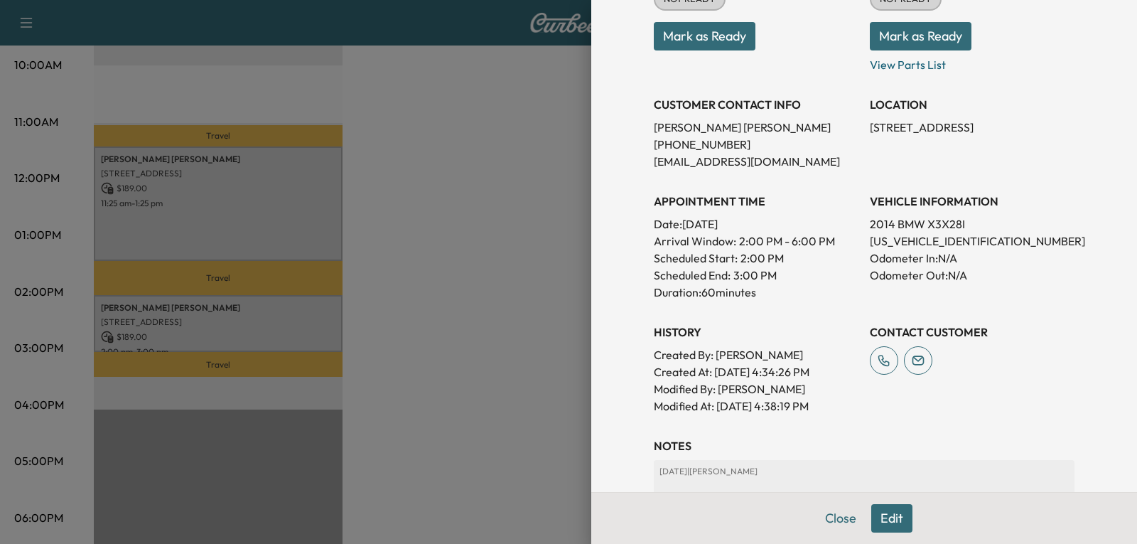
drag, startPoint x: 785, startPoint y: 220, endPoint x: 673, endPoint y: 227, distance: 112.5
click at [673, 227] on p "Date: [DATE]" at bounding box center [756, 223] width 205 height 17
copy p "[DATE]"
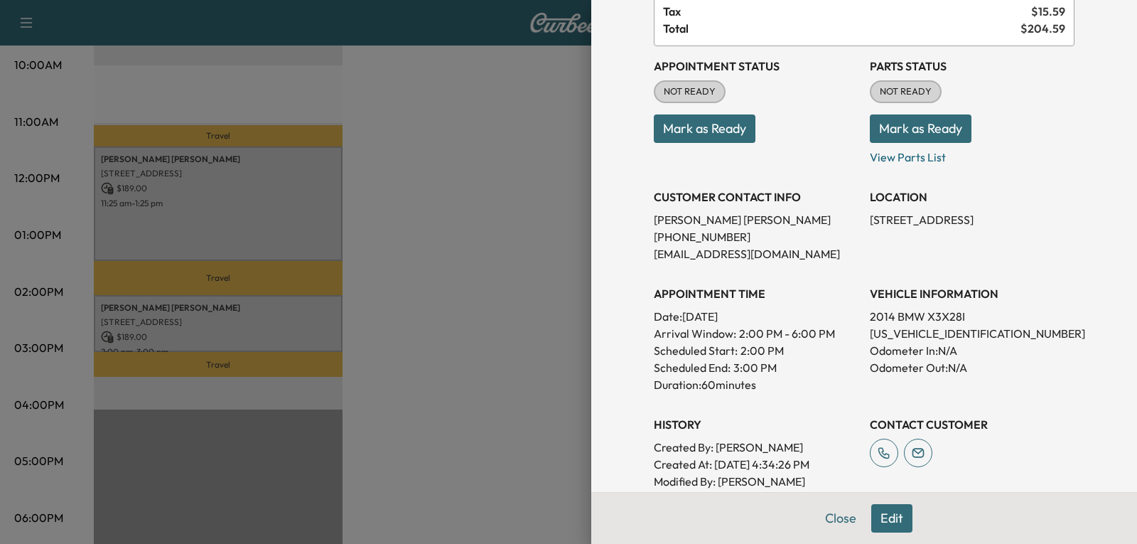
scroll to position [0, 0]
